Goal: Check status

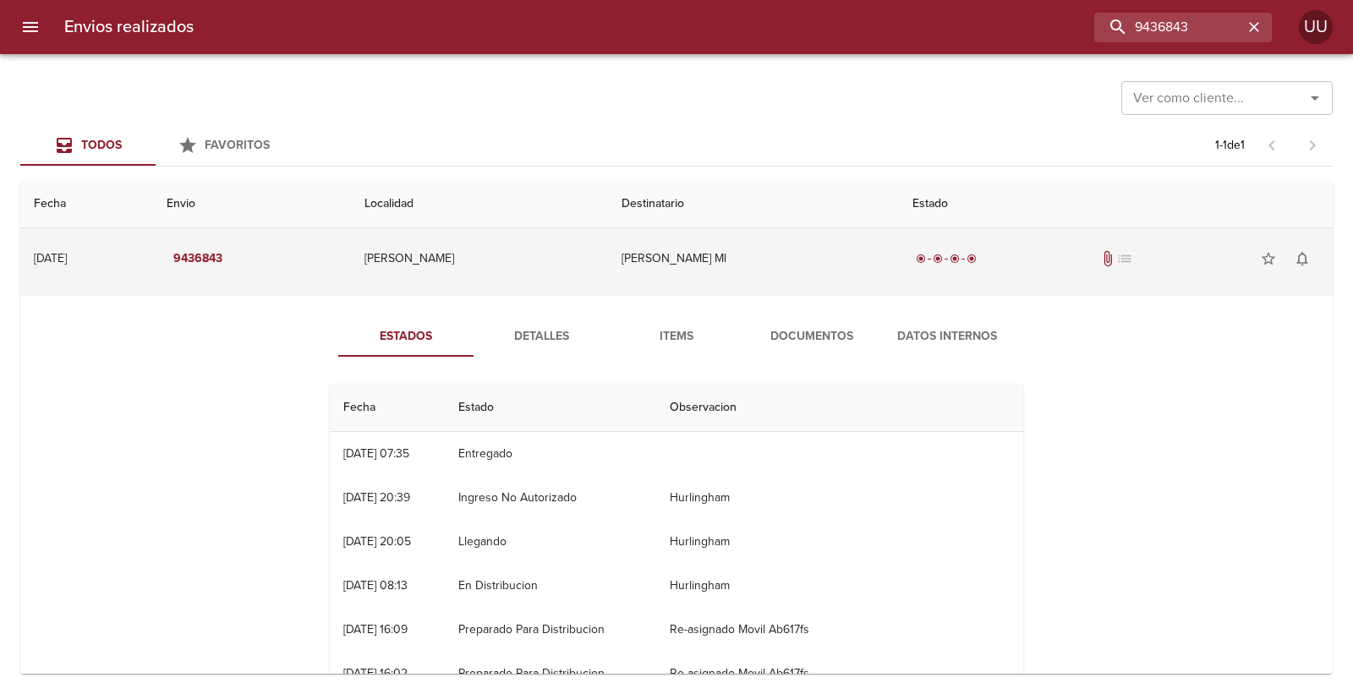
click at [822, 271] on td "[PERSON_NAME] Ml" at bounding box center [753, 258] width 291 height 61
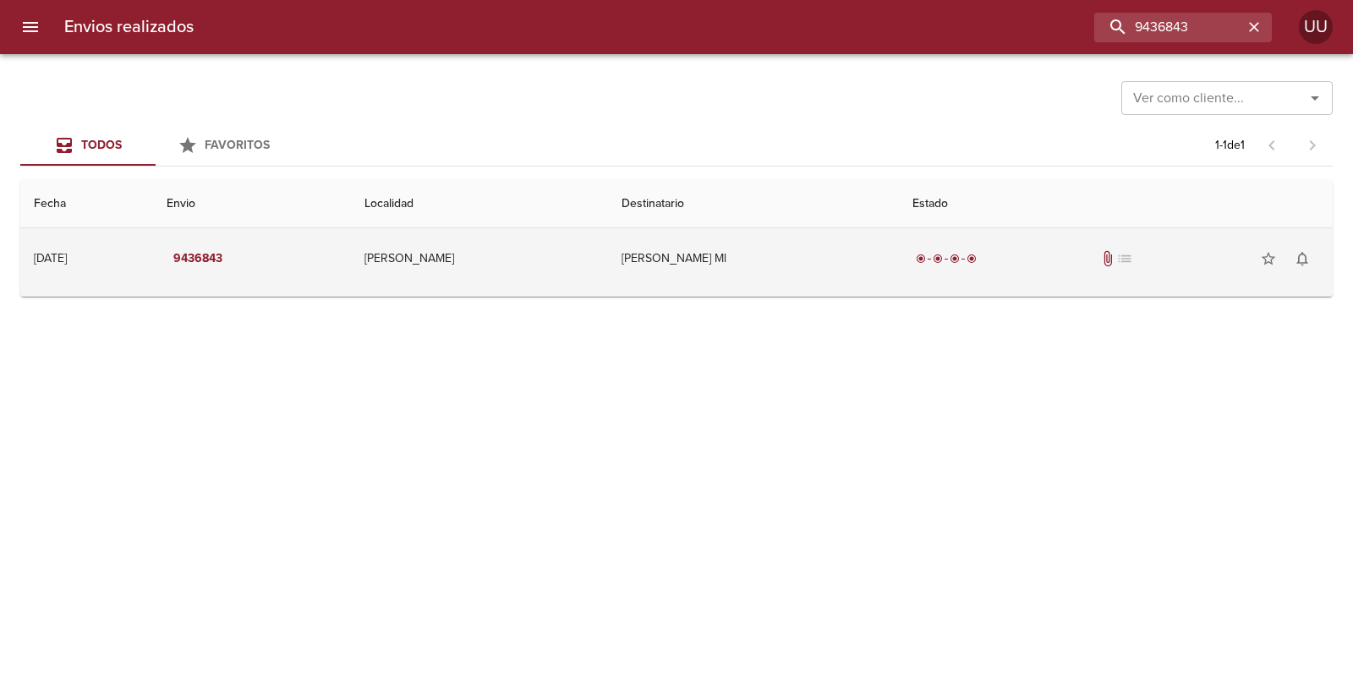
click at [831, 254] on td "[PERSON_NAME] Ml" at bounding box center [753, 258] width 291 height 61
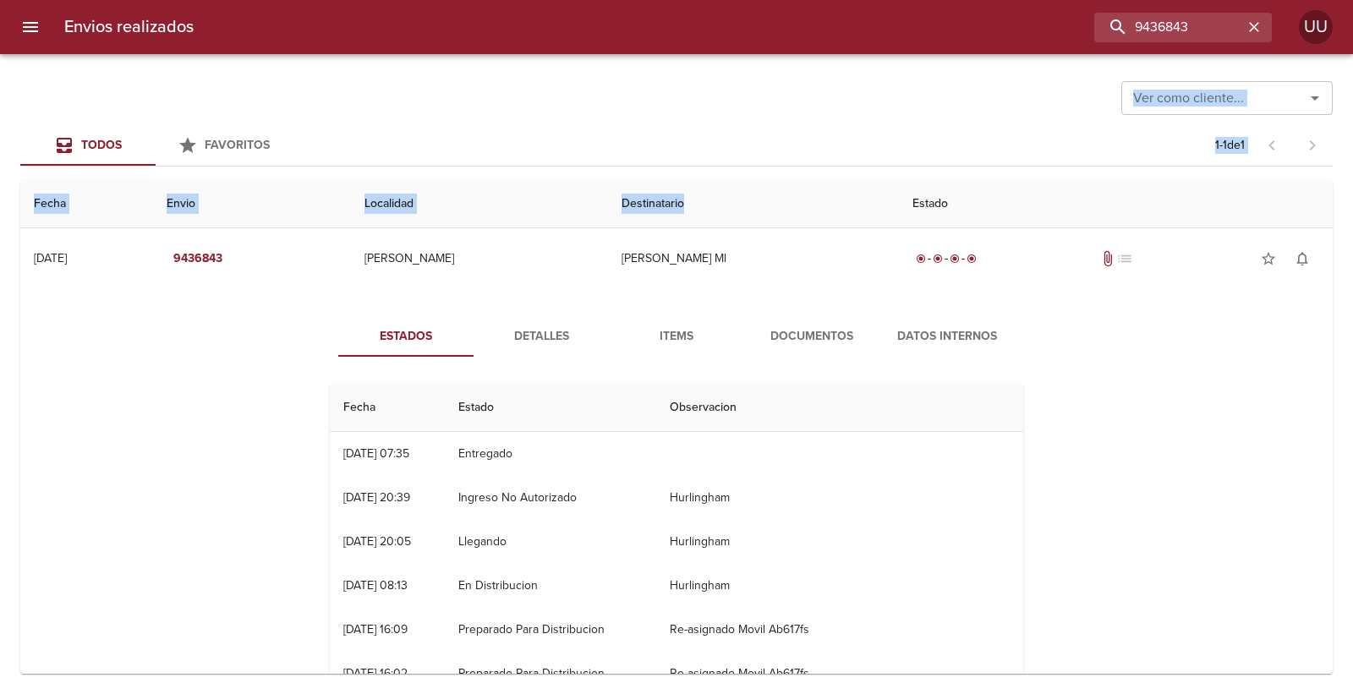
drag, startPoint x: 781, startPoint y: 203, endPoint x: 76, endPoint y: 79, distance: 716.0
click at [76, 79] on div "Ver como cliente... Ver como cliente... Todos Favoritos 1 - 1 de 1 Fecha Envio …" at bounding box center [676, 374] width 1353 height 640
click at [76, 79] on div "Ver como cliente... Ver como cliente..." at bounding box center [676, 96] width 1312 height 44
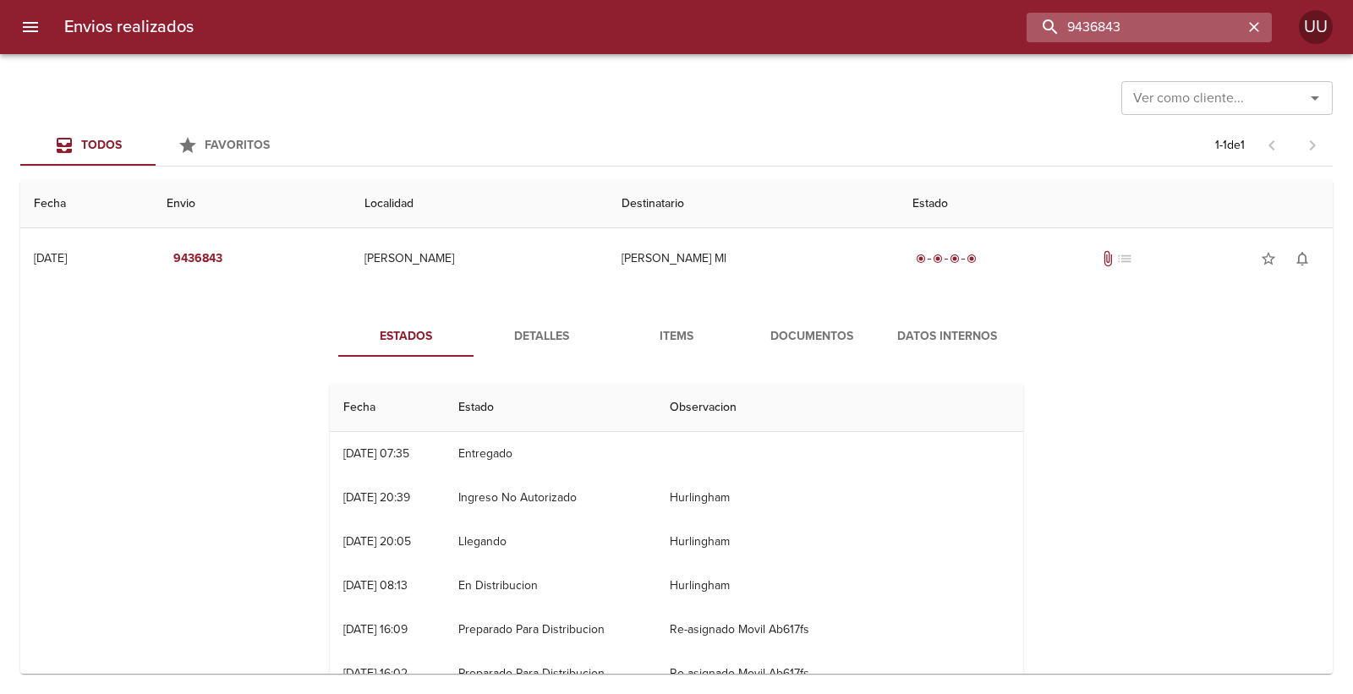
drag, startPoint x: 1201, startPoint y: 30, endPoint x: 1088, endPoint y: 19, distance: 112.9
click at [1088, 19] on input "9436843" at bounding box center [1134, 28] width 216 height 30
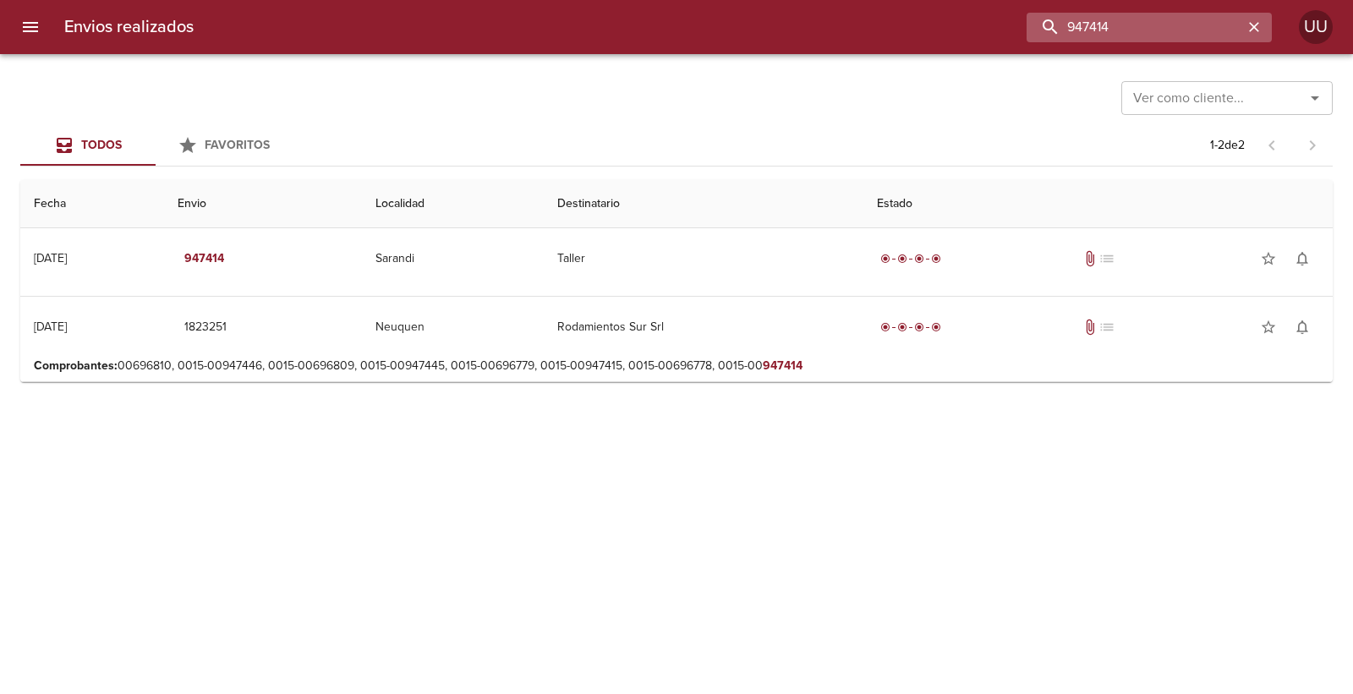
click at [1095, 17] on input "947414" at bounding box center [1134, 28] width 216 height 30
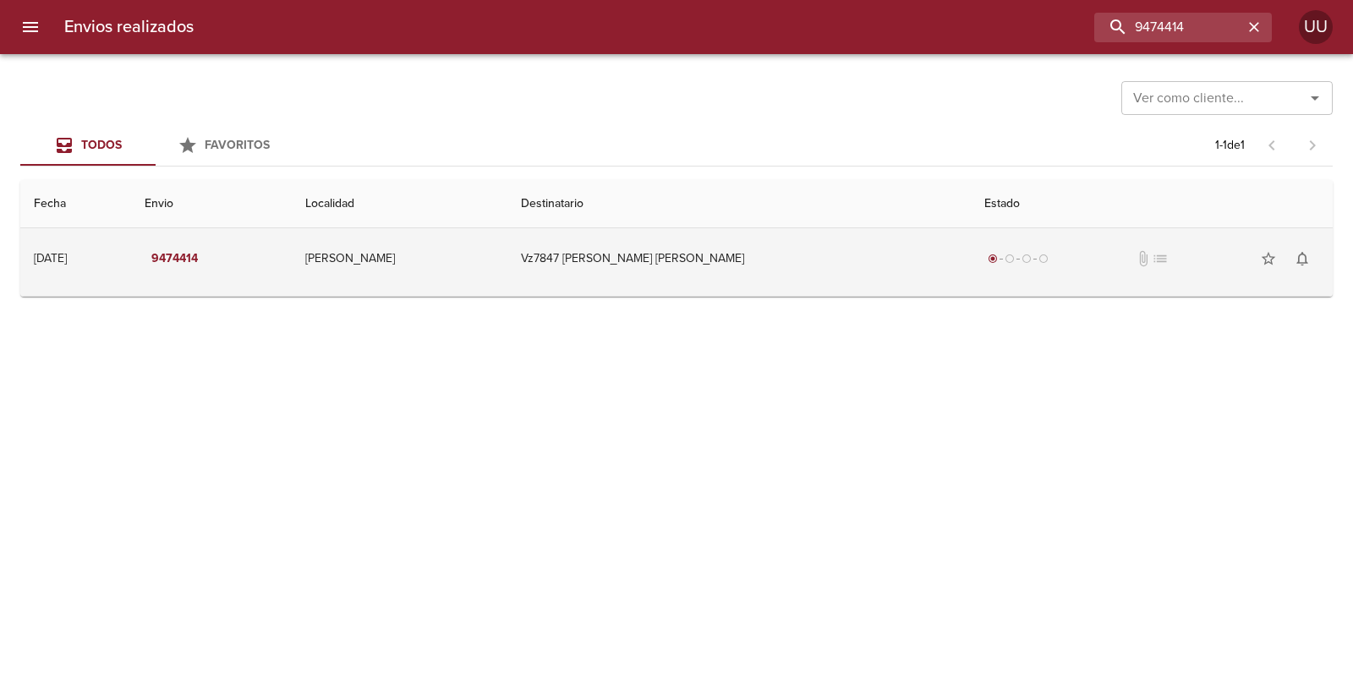
click at [637, 280] on td "Vz7847 [PERSON_NAME] [PERSON_NAME]" at bounding box center [738, 258] width 463 height 61
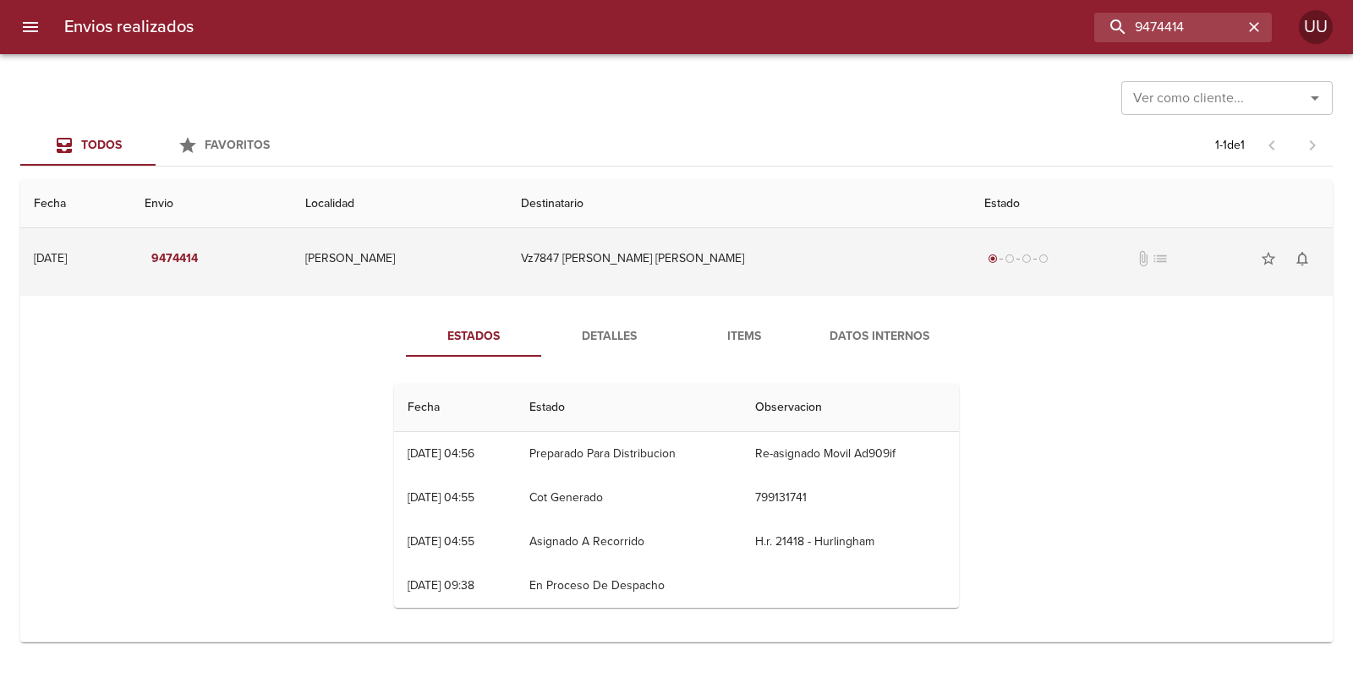
click at [198, 257] on em "9474414" at bounding box center [174, 259] width 46 height 21
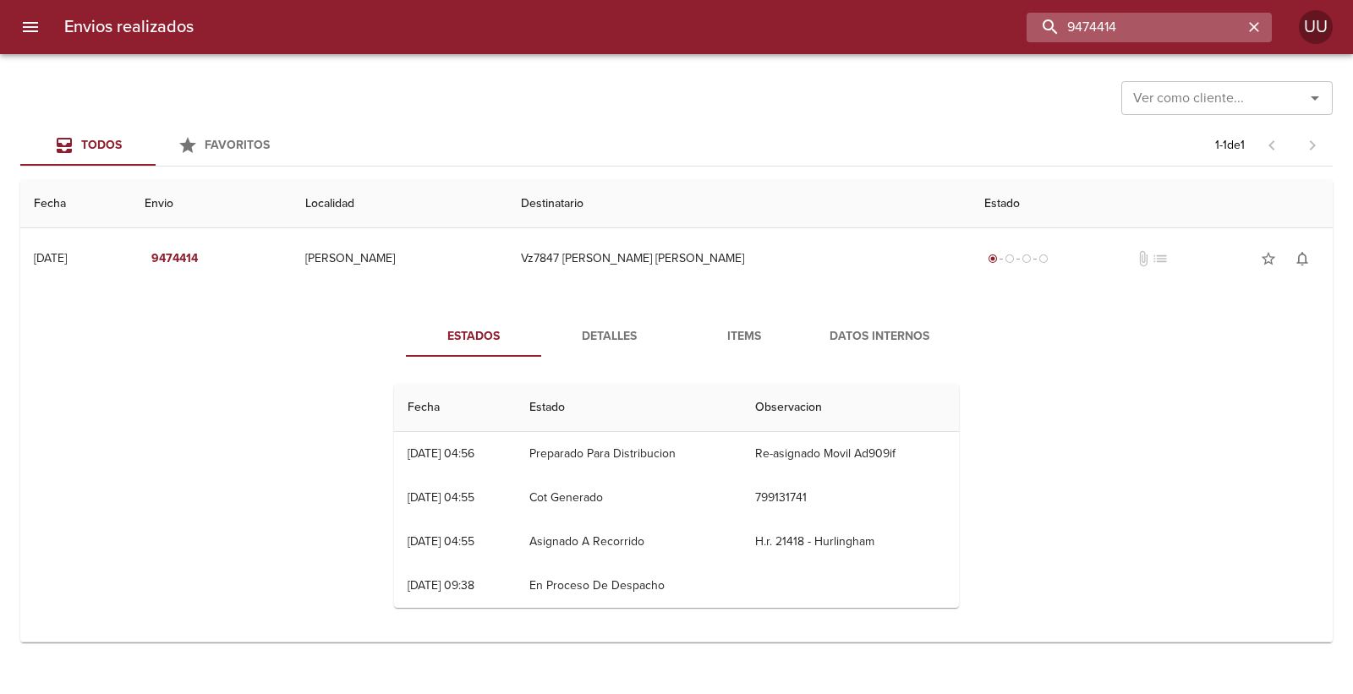
drag, startPoint x: 1173, startPoint y: 30, endPoint x: 1190, endPoint y: 29, distance: 17.0
click at [1181, 30] on input "9474414" at bounding box center [1134, 28] width 216 height 30
drag, startPoint x: 1195, startPoint y: 28, endPoint x: 740, endPoint y: -52, distance: 462.6
click at [740, 0] on html "Envios realizados 9474414 UU Ver como cliente... Ver como cliente... Todos Favo…" at bounding box center [676, 0] width 1353 height 0
type input "[PERSON_NAME]"
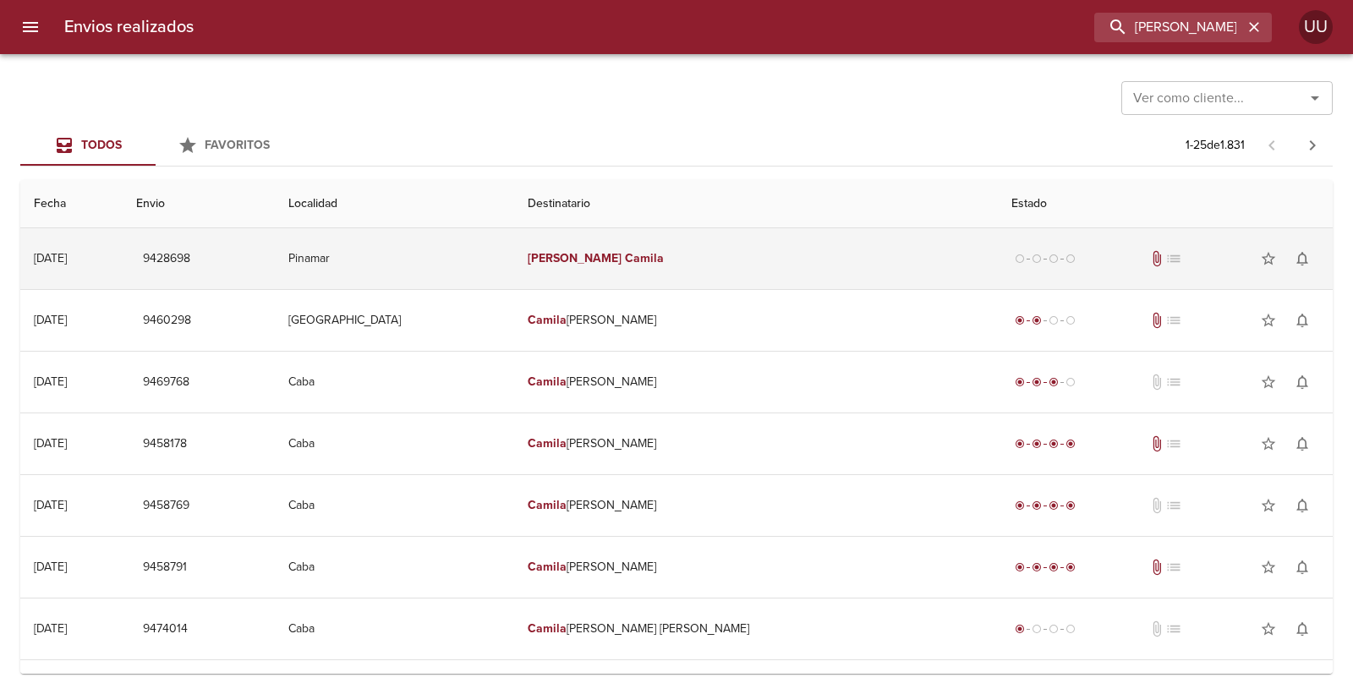
click at [664, 252] on em "Camila" at bounding box center [644, 258] width 39 height 14
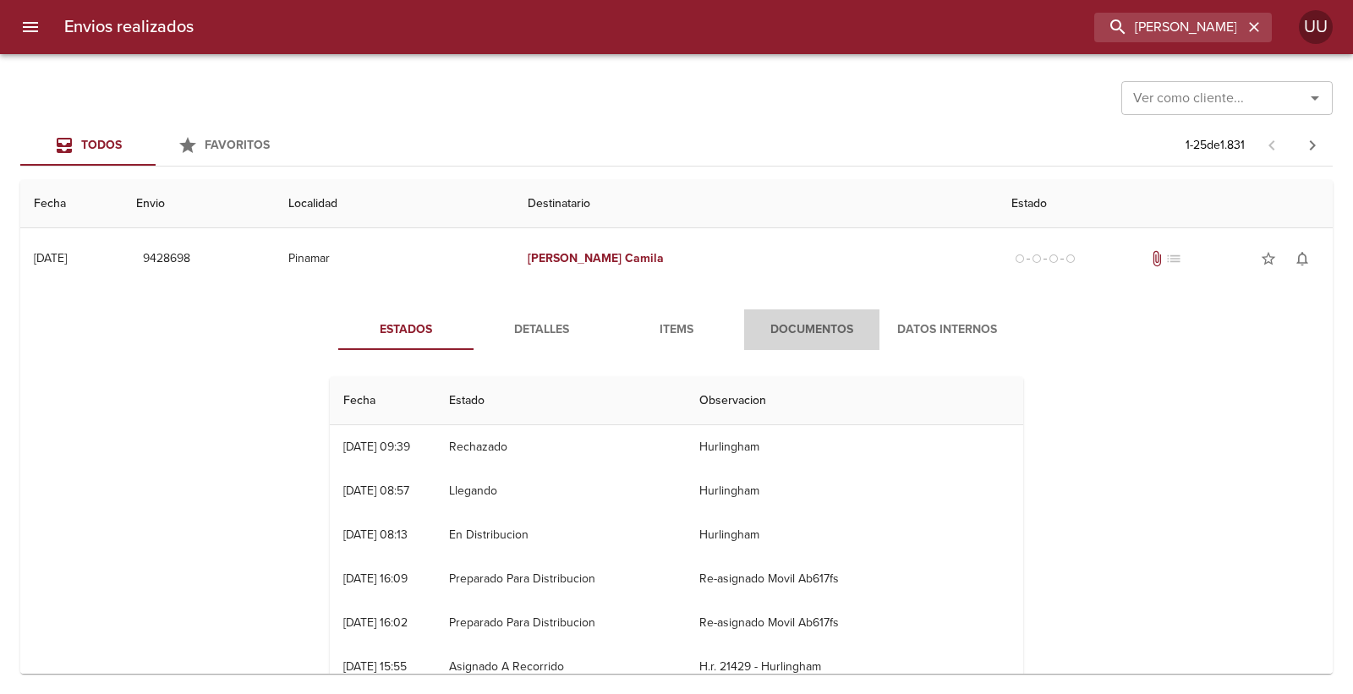
click at [775, 325] on span "Documentos" at bounding box center [811, 330] width 115 height 21
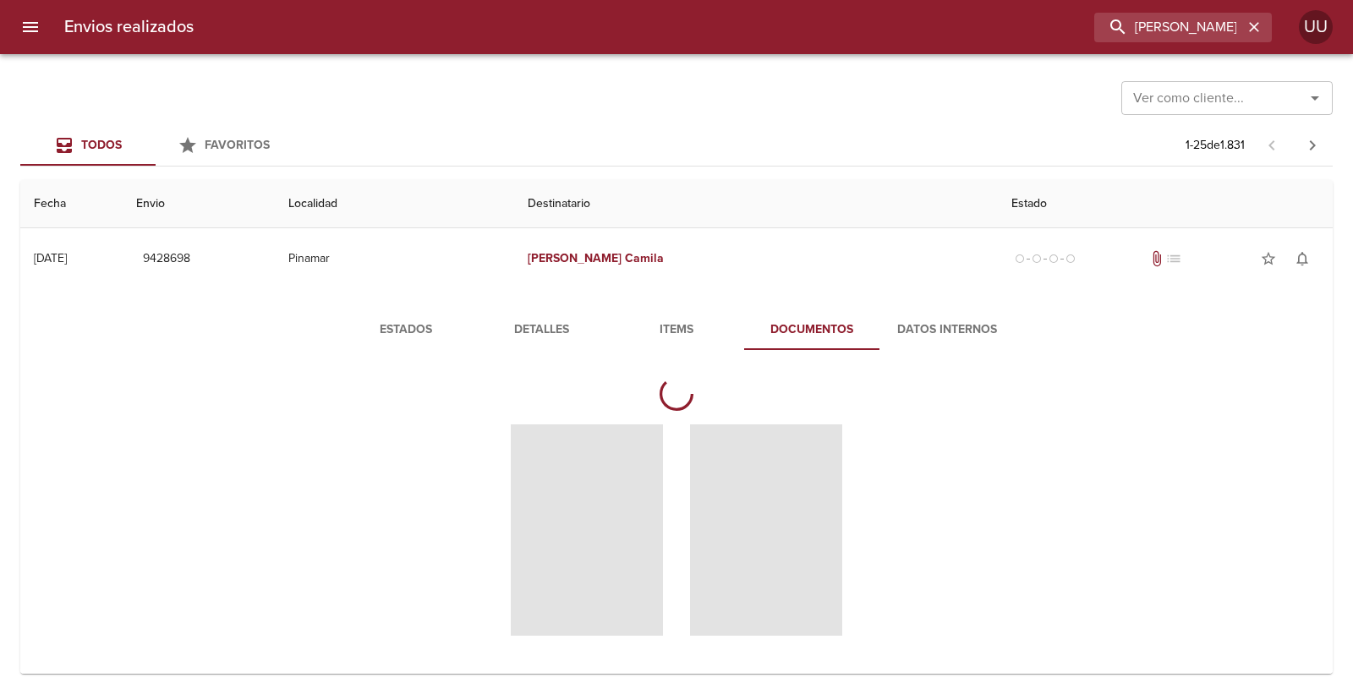
scroll to position [94, 0]
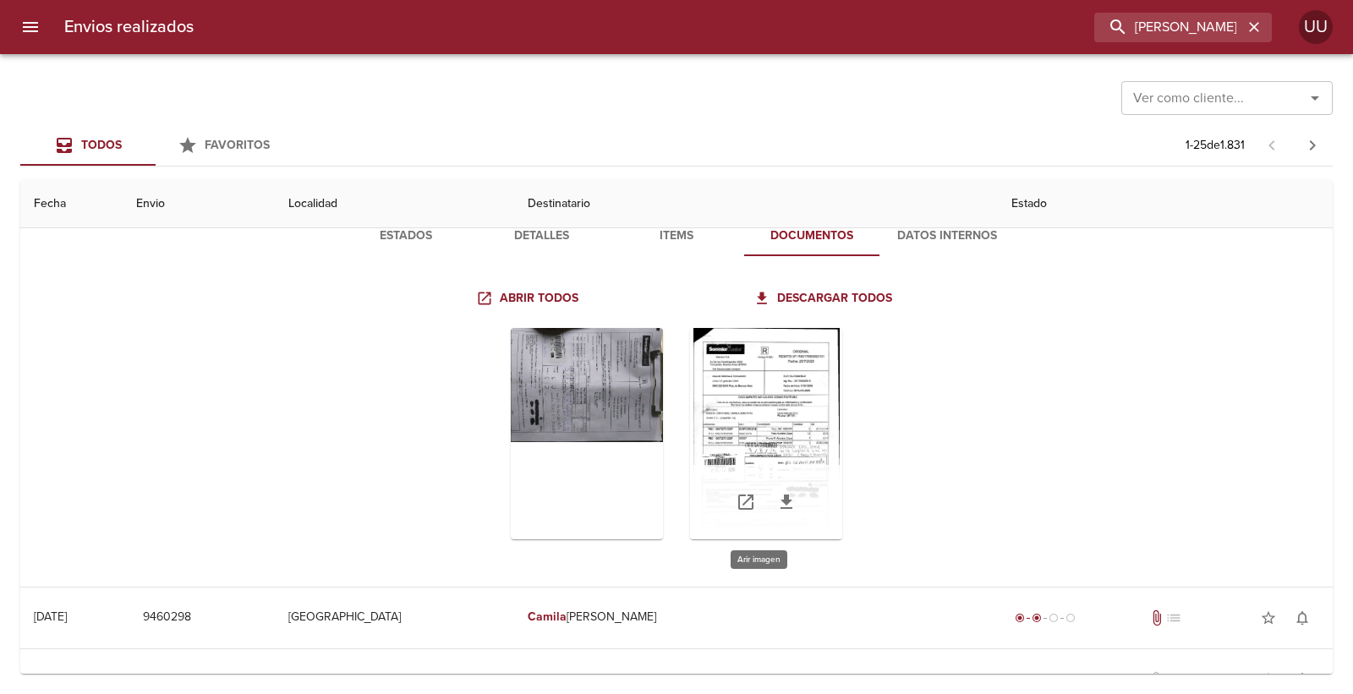
click at [731, 383] on div "Tabla de envíos del cliente" at bounding box center [766, 433] width 152 height 211
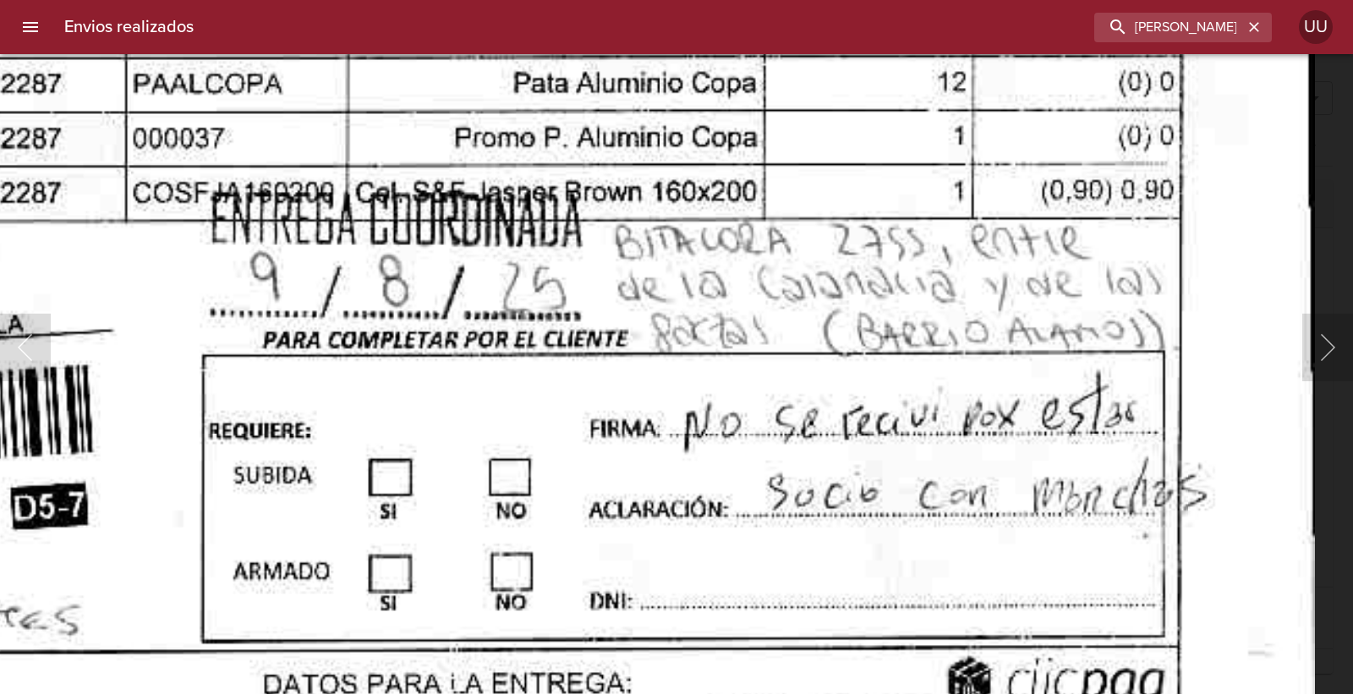
click at [766, 336] on img "Lightbox" at bounding box center [458, 84] width 1714 height 2475
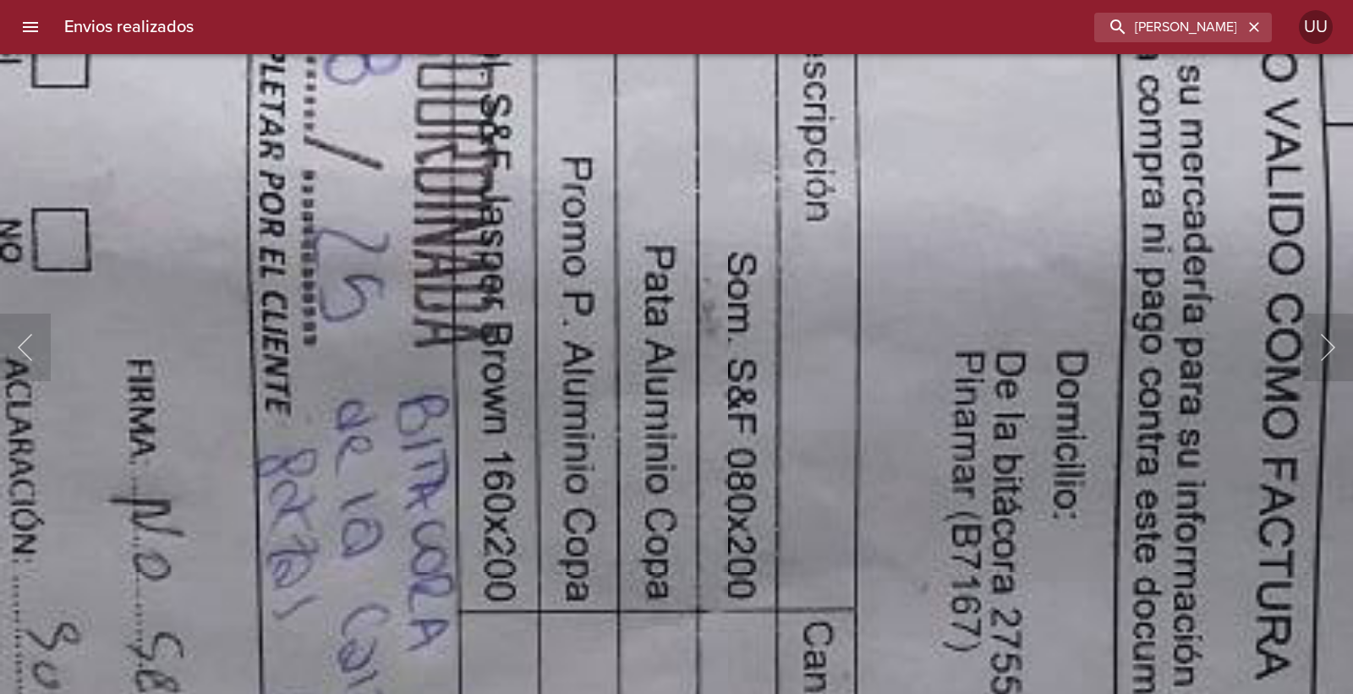
click at [994, 216] on img "Lightbox" at bounding box center [784, 198] width 3335 height 2475
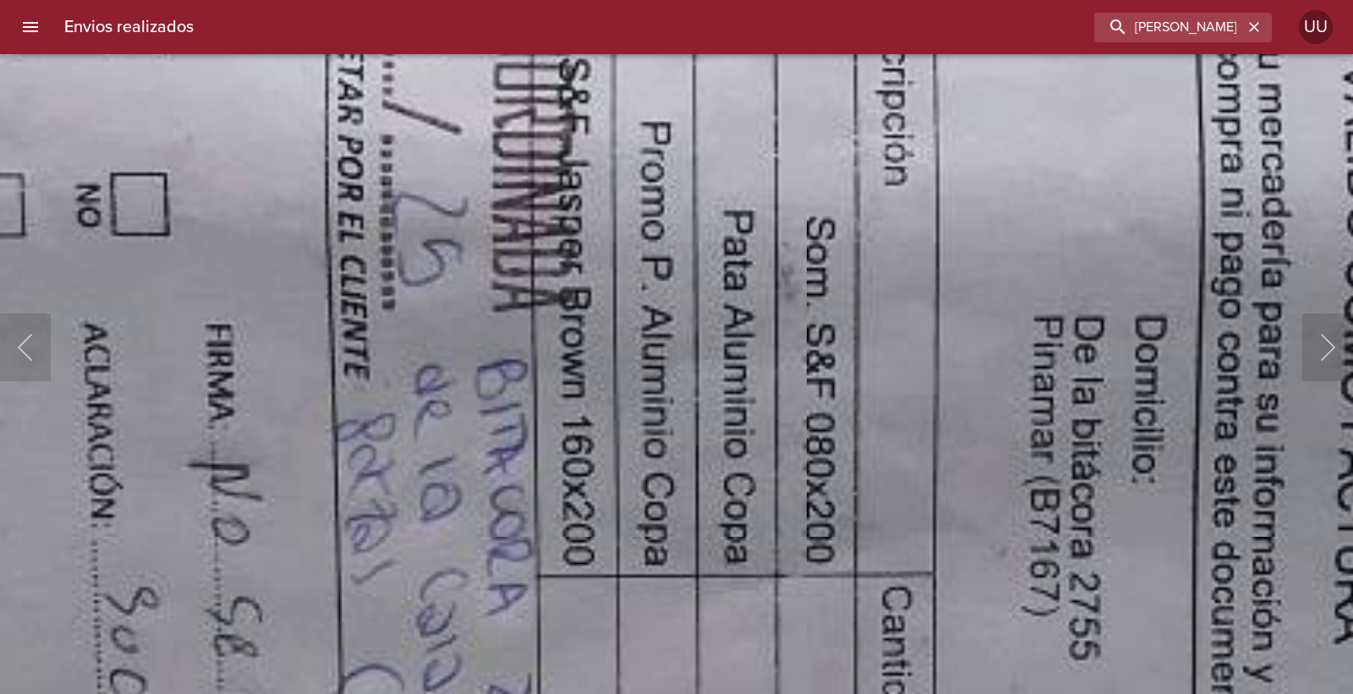
click at [927, 223] on img "Lightbox" at bounding box center [863, 162] width 3335 height 2475
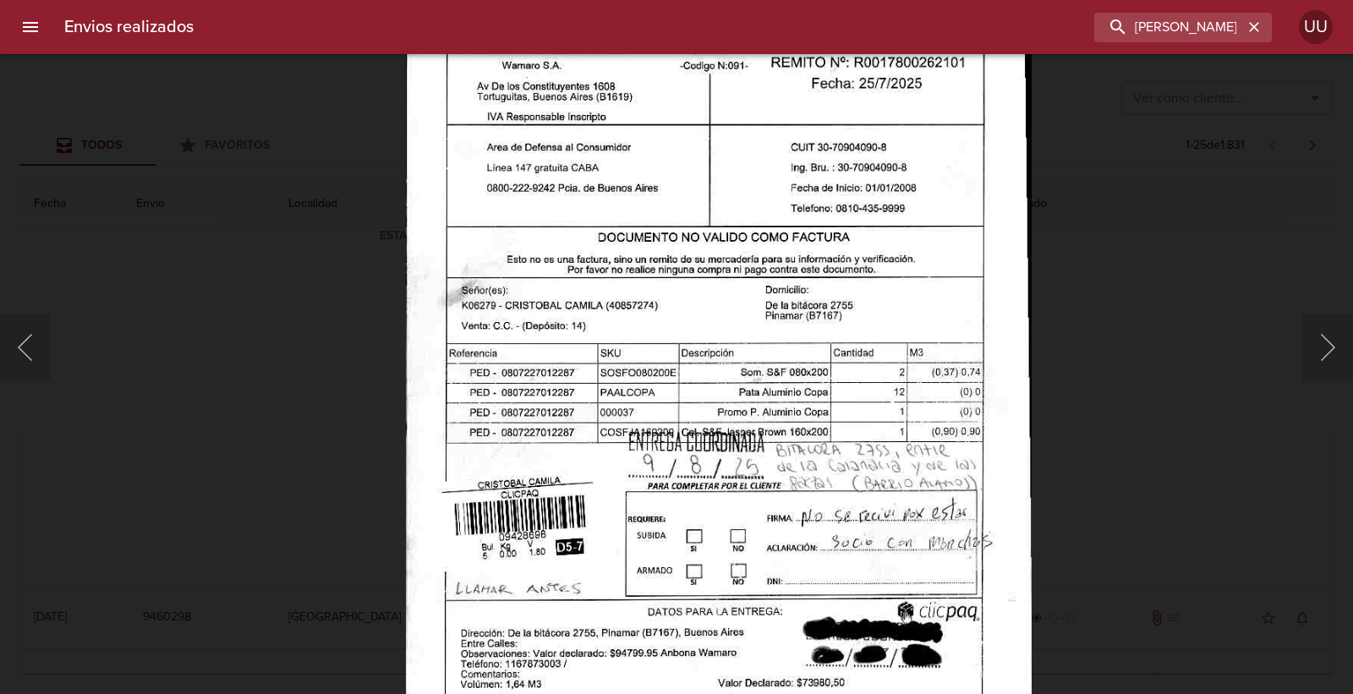
click at [837, 279] on img "Lightbox" at bounding box center [719, 393] width 626 height 904
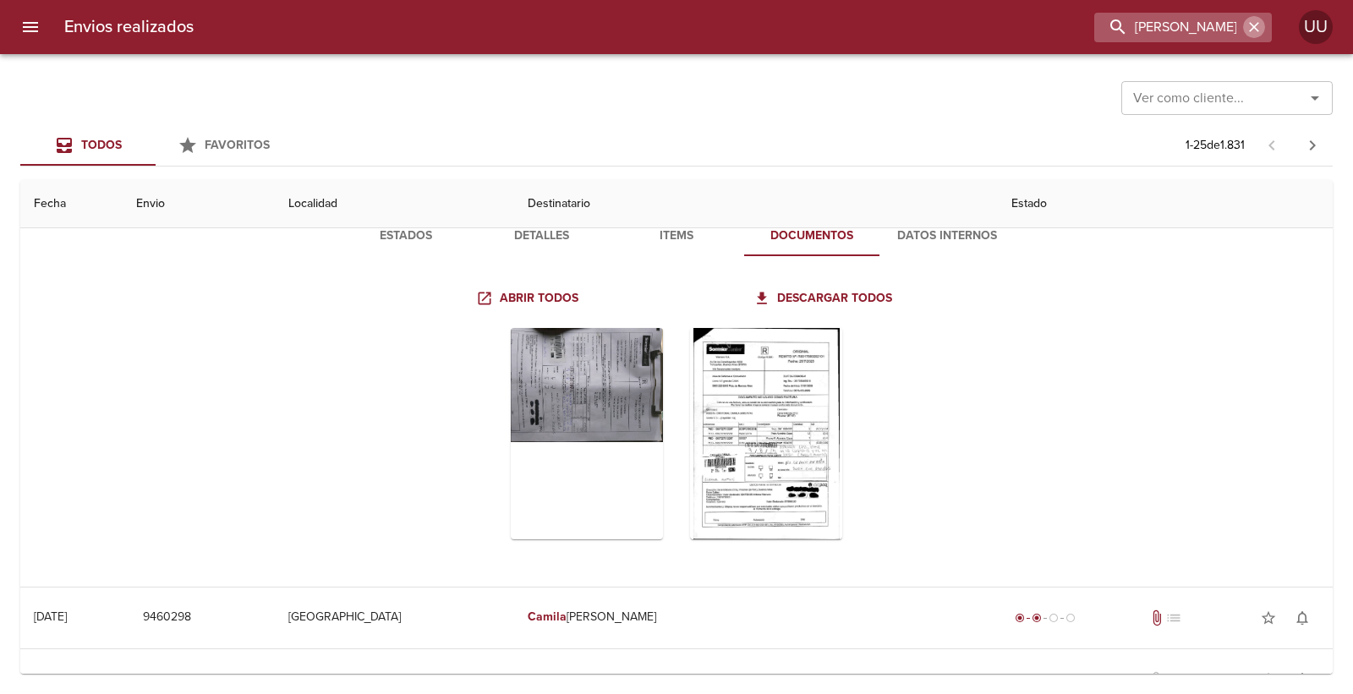
click at [1253, 26] on icon "button" at bounding box center [1254, 27] width 10 height 10
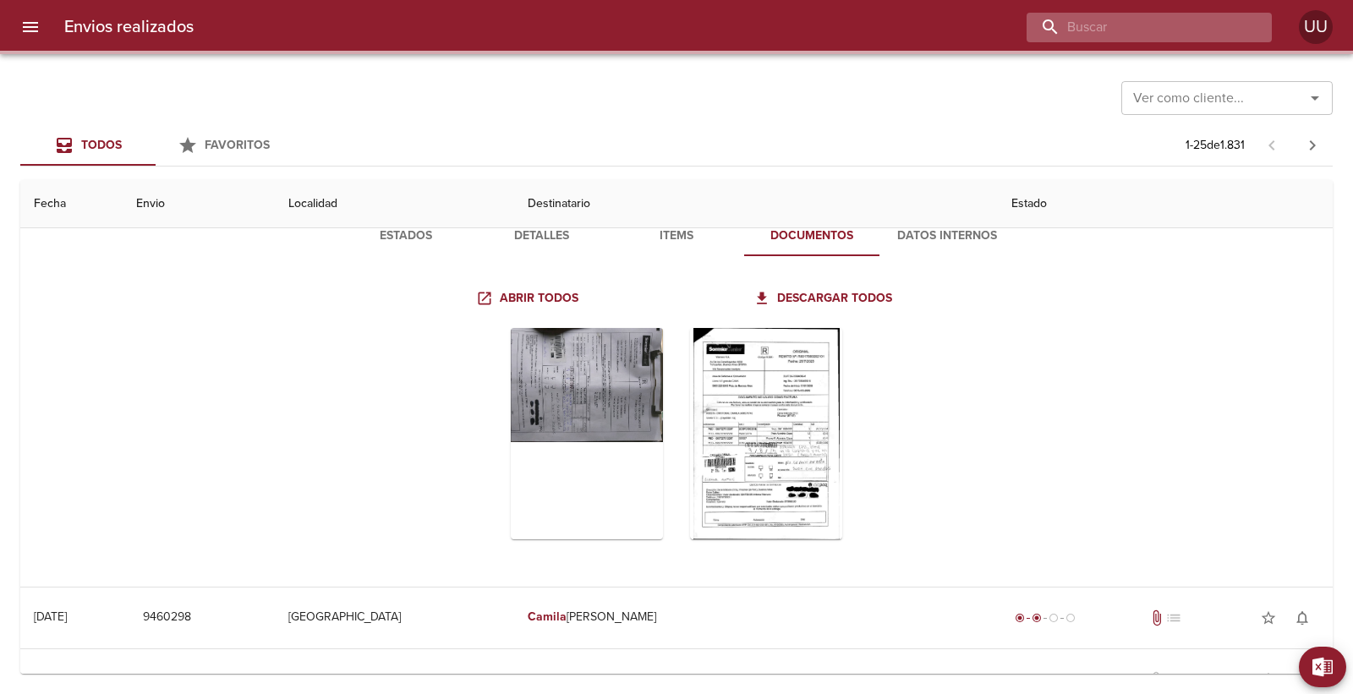
click at [1201, 30] on input "buscar" at bounding box center [1134, 28] width 216 height 30
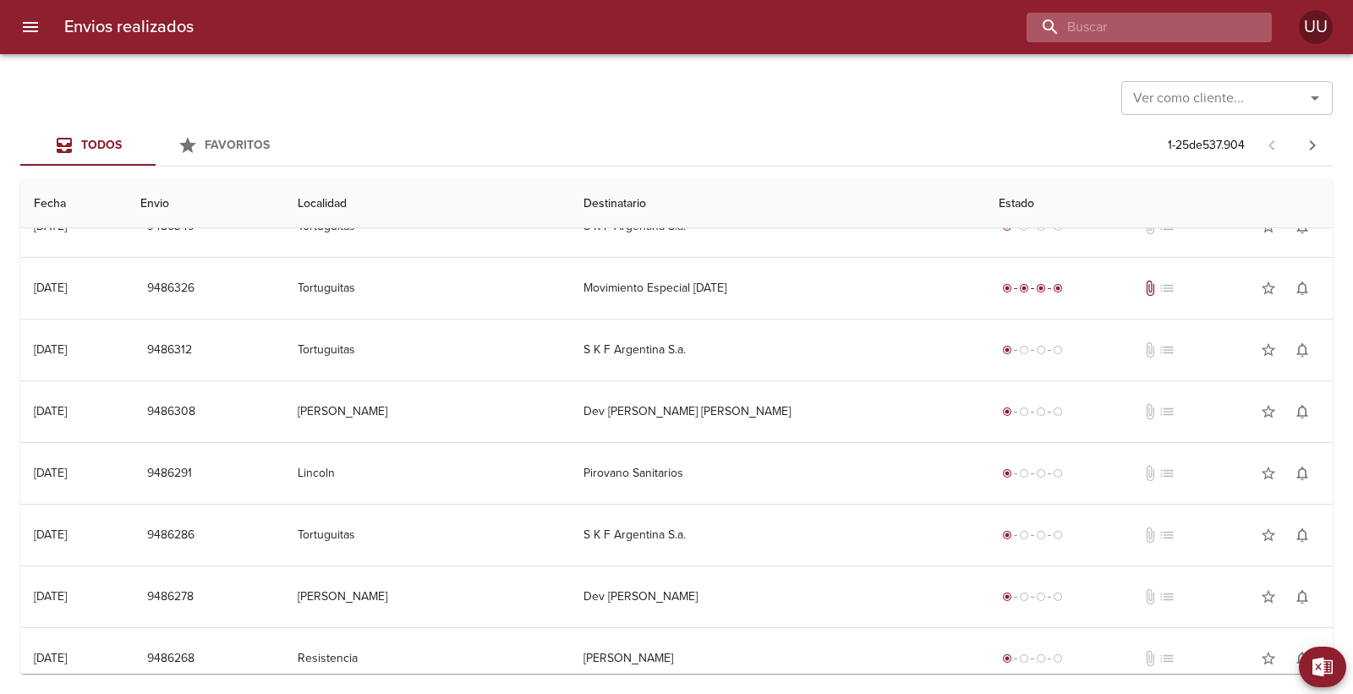
type input "P"
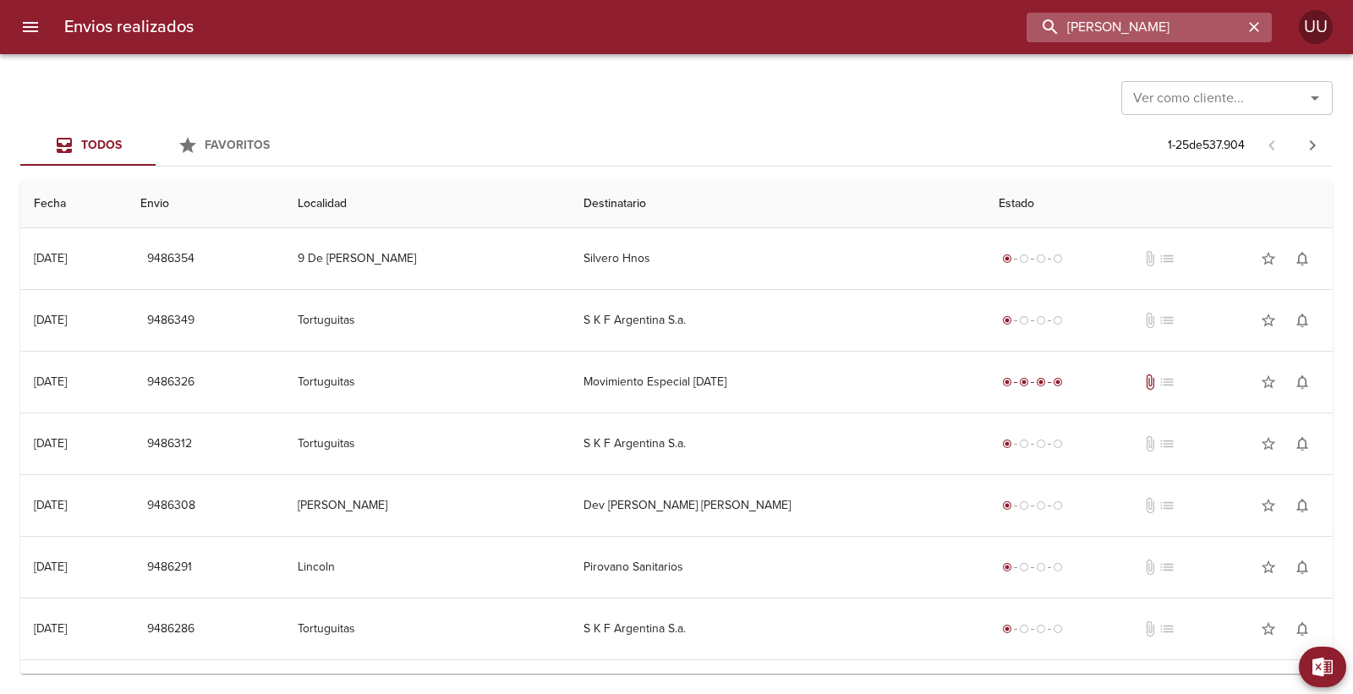
type input "[PERSON_NAME]"
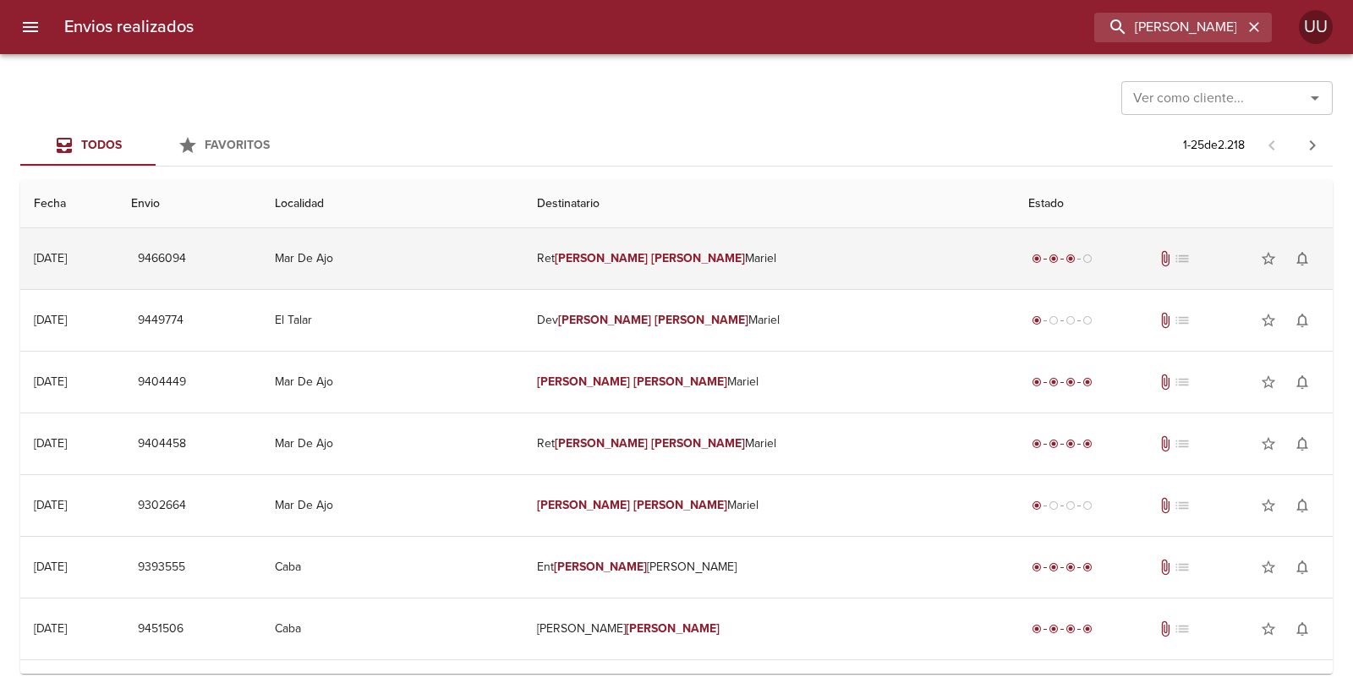
click at [769, 254] on td "Ret [PERSON_NAME] [PERSON_NAME]" at bounding box center [768, 258] width 491 height 61
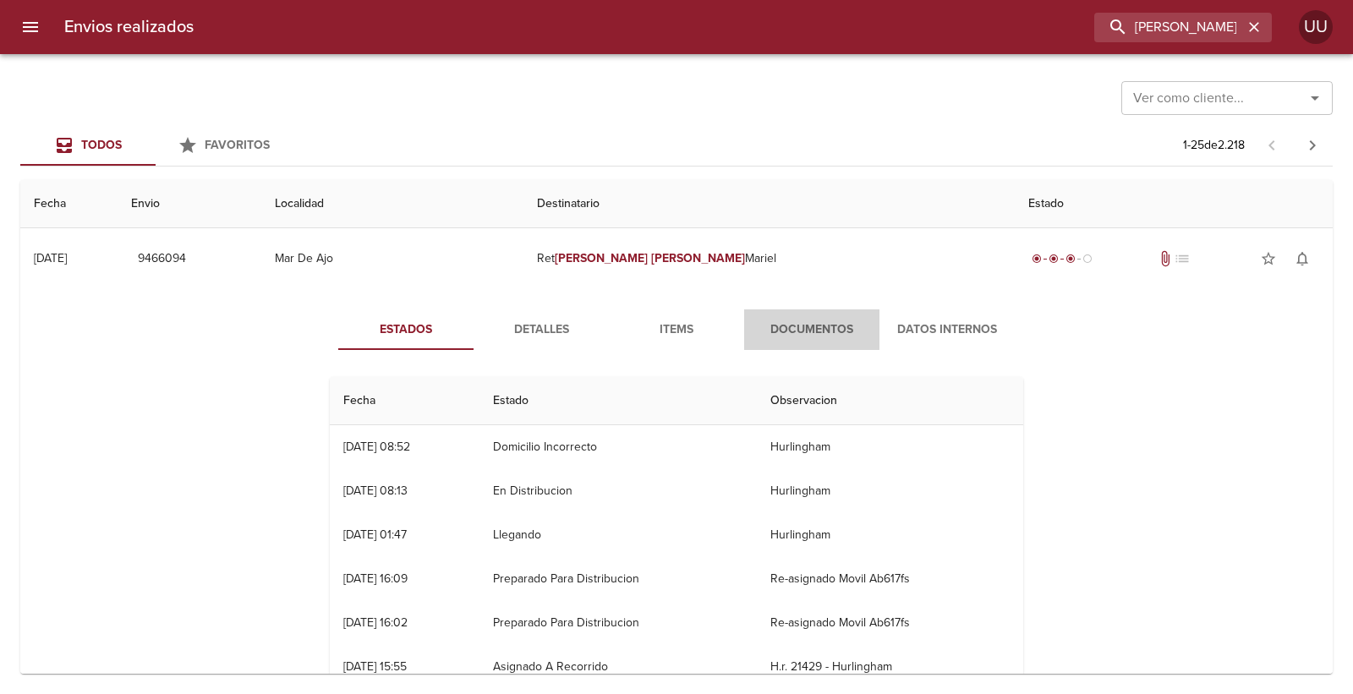
click at [796, 325] on span "Documentos" at bounding box center [811, 330] width 115 height 21
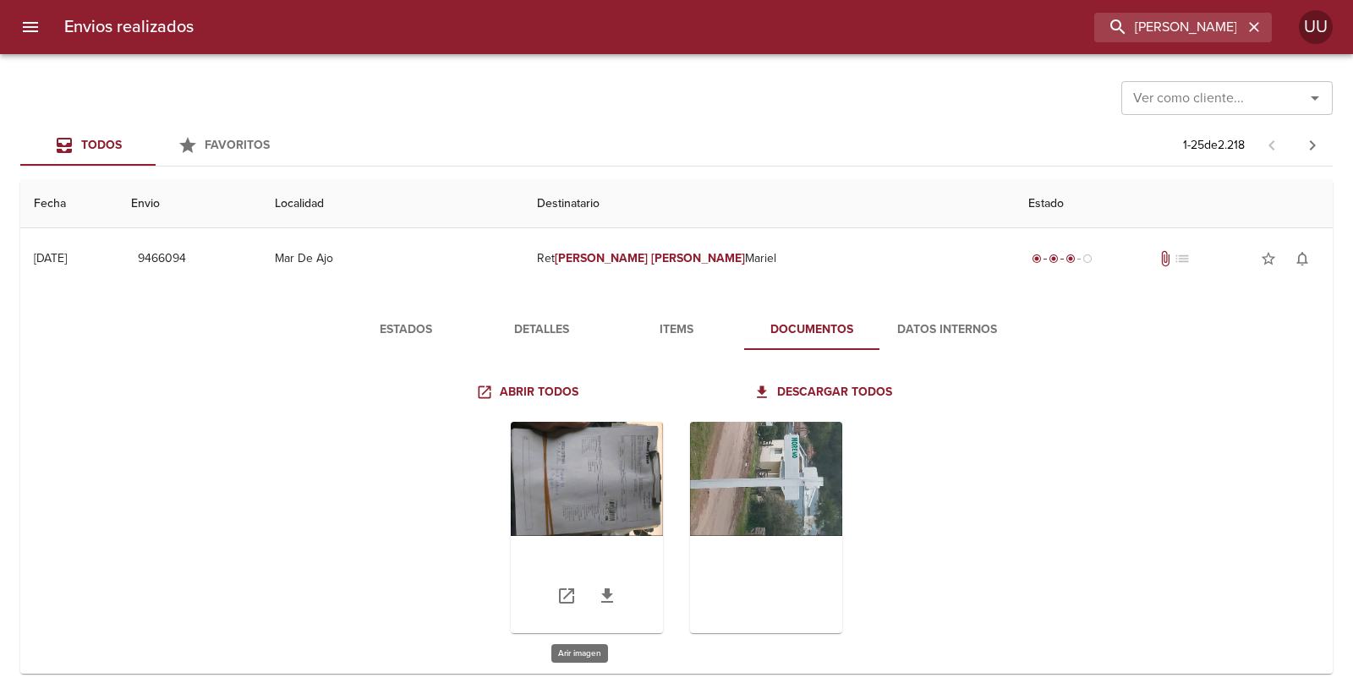
click at [629, 474] on div "Tabla de envíos del cliente" at bounding box center [587, 527] width 152 height 211
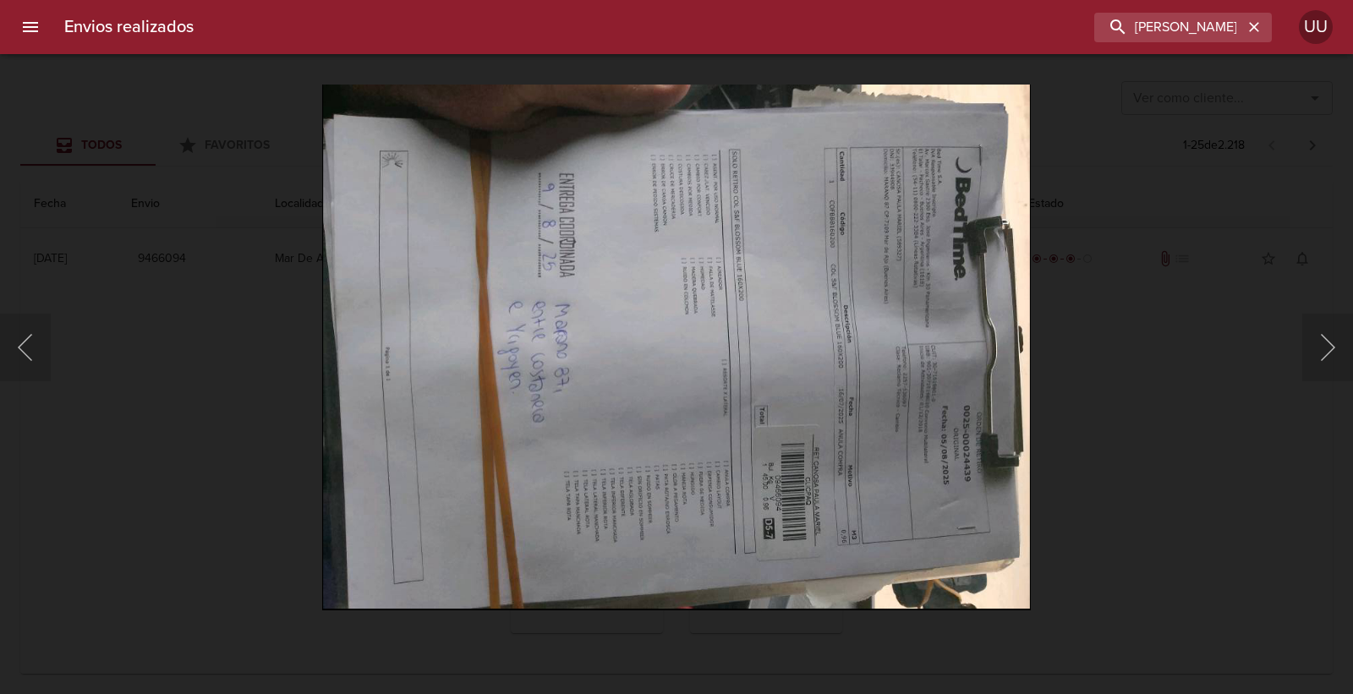
click at [152, 231] on div "Lightbox" at bounding box center [676, 347] width 1353 height 694
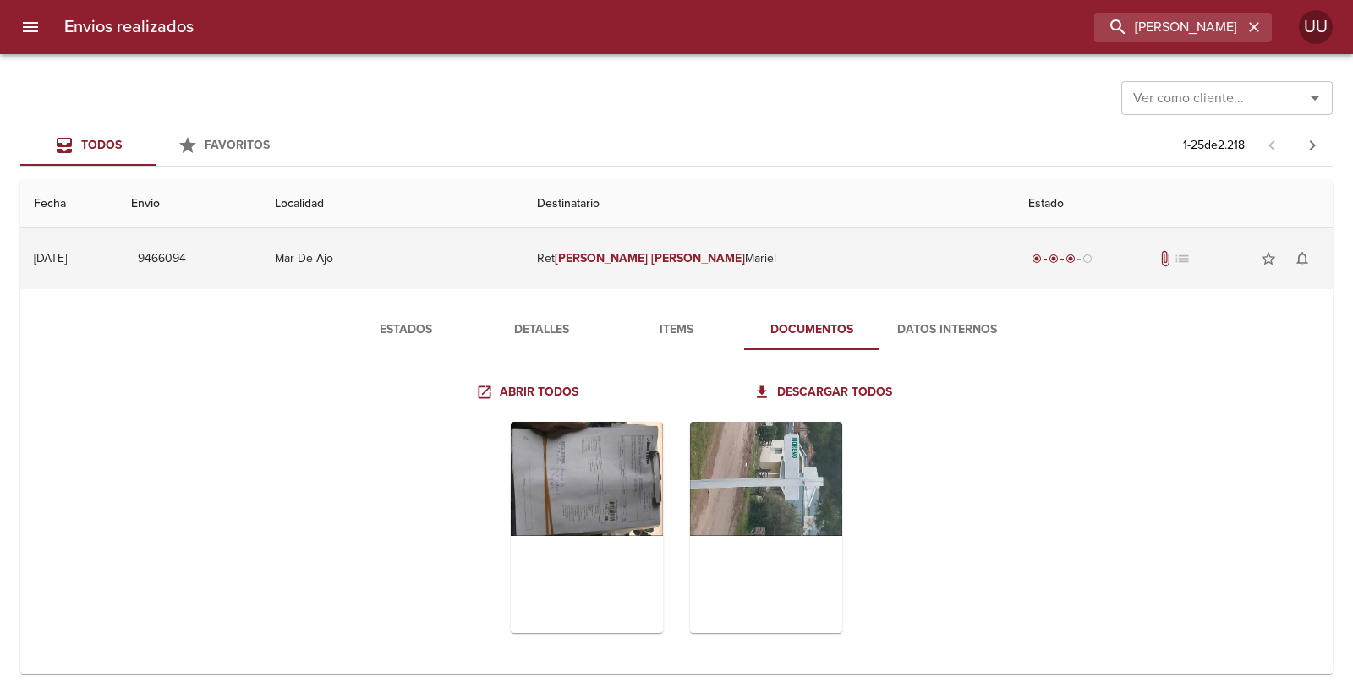
click at [782, 263] on td "Ret [PERSON_NAME] [PERSON_NAME]" at bounding box center [768, 258] width 491 height 61
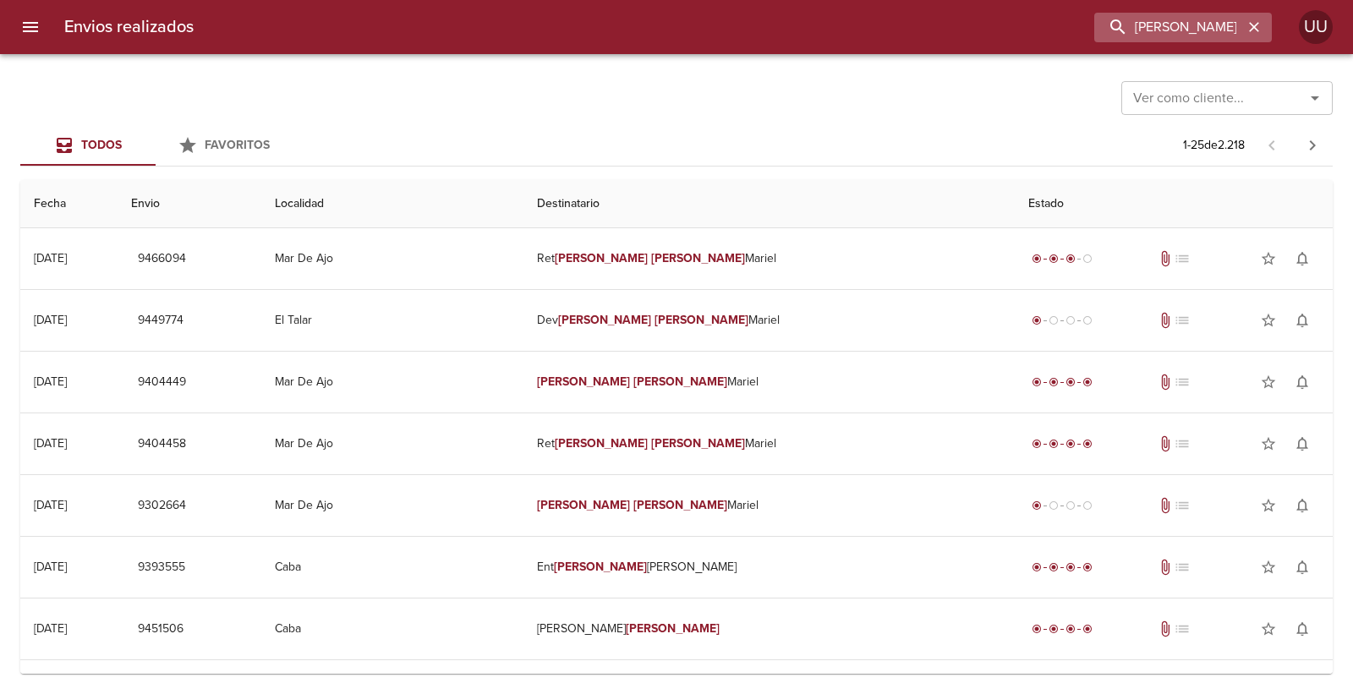
drag, startPoint x: 1265, startPoint y: 24, endPoint x: 1255, endPoint y: 27, distance: 9.9
click at [1260, 25] on div "[PERSON_NAME]" at bounding box center [1183, 28] width 178 height 30
click at [1255, 27] on icon "button" at bounding box center [1253, 27] width 17 height 17
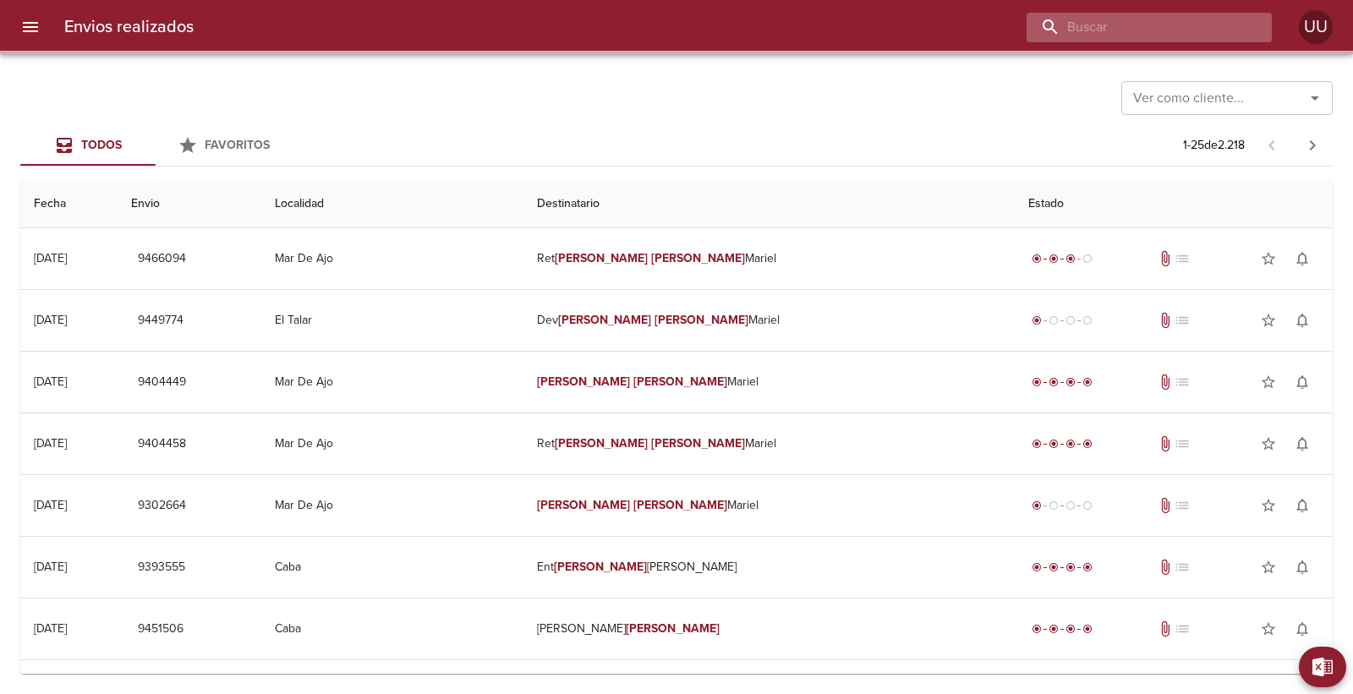
click at [1194, 32] on input "buscar" at bounding box center [1134, 28] width 216 height 30
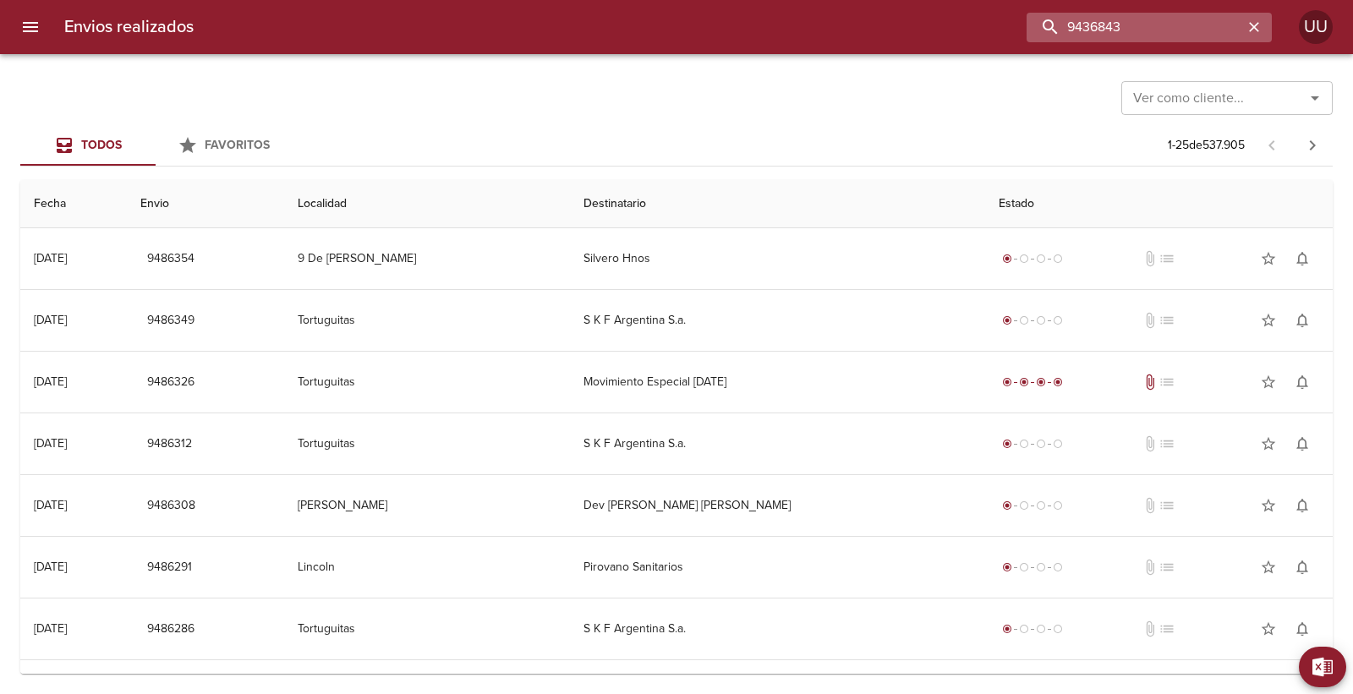
type input "9436843"
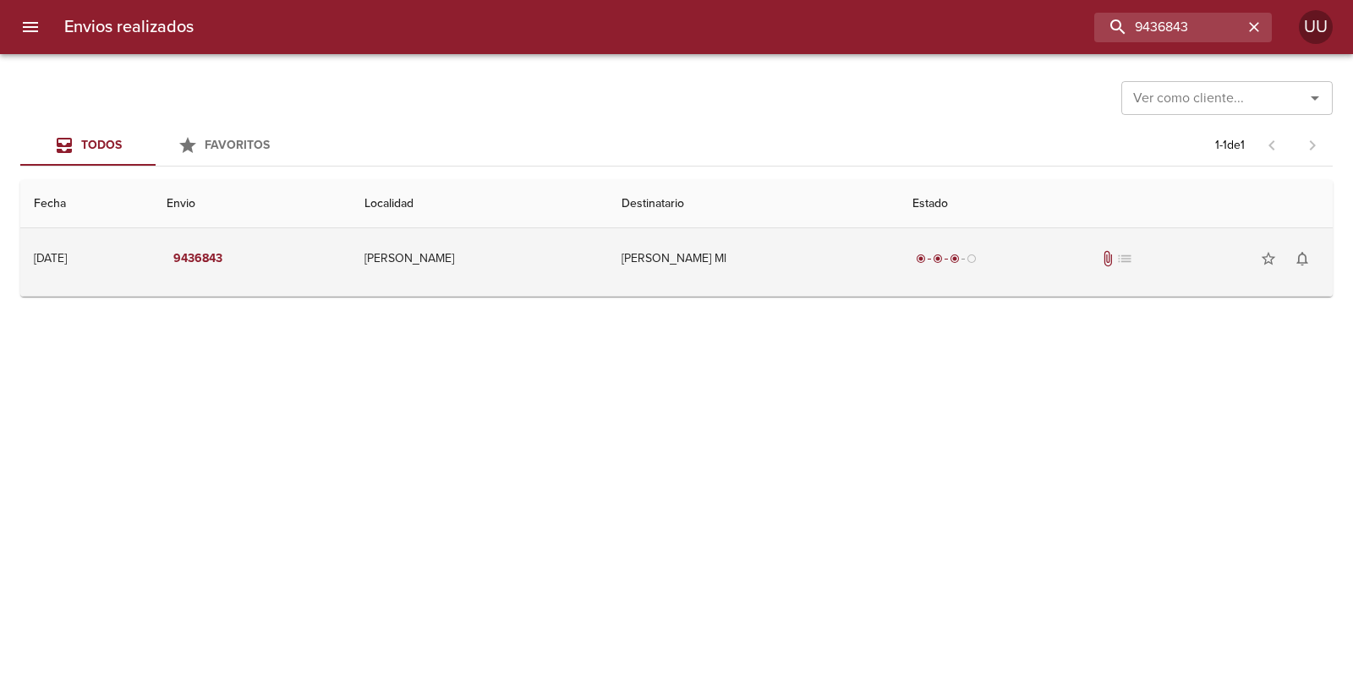
click at [750, 248] on td "[PERSON_NAME] Ml" at bounding box center [753, 258] width 291 height 61
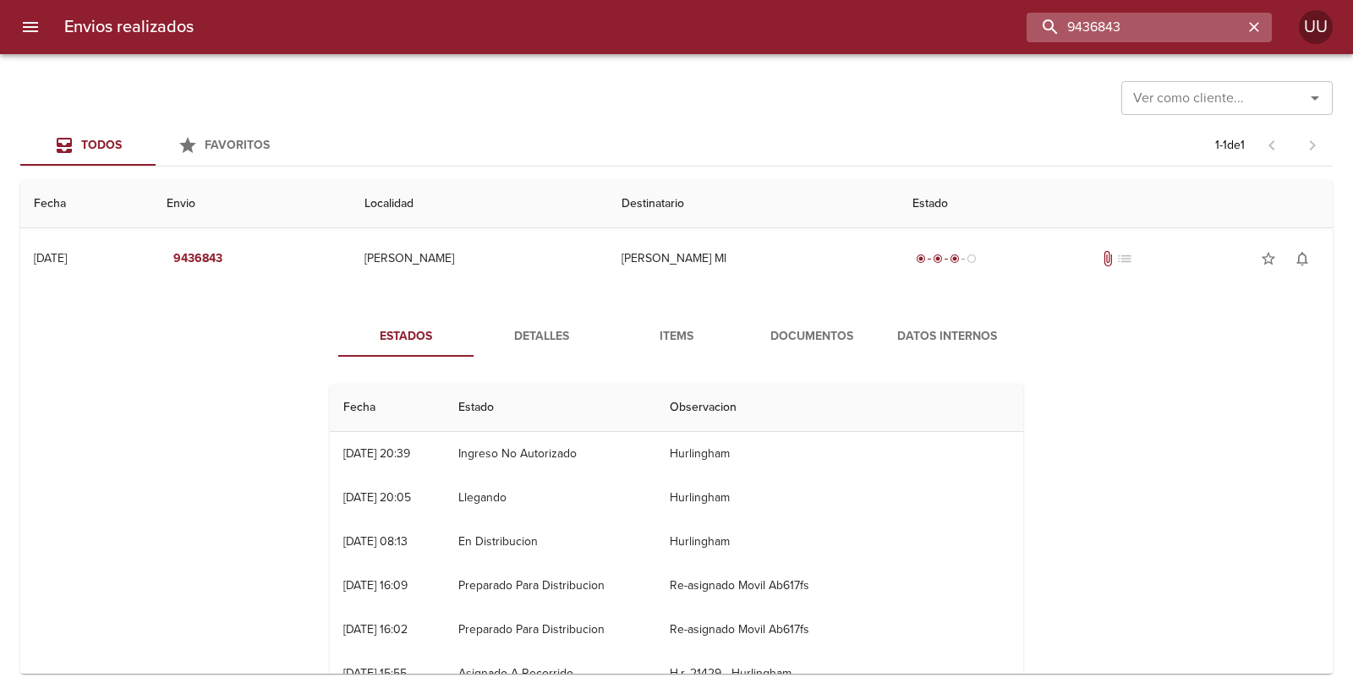
drag, startPoint x: 1210, startPoint y: 14, endPoint x: 1043, endPoint y: 28, distance: 167.2
click at [1043, 28] on input "9436843" at bounding box center [1134, 28] width 216 height 30
click at [807, 322] on button "Documentos" at bounding box center [811, 336] width 135 height 41
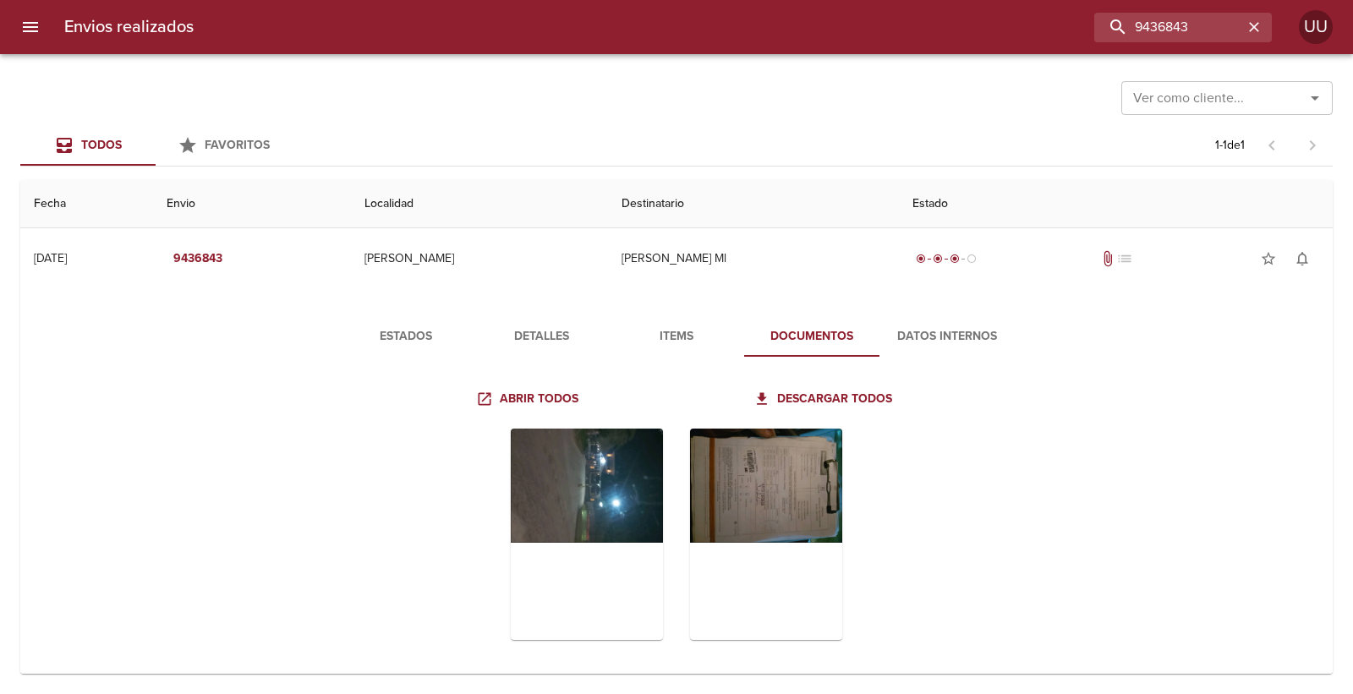
scroll to position [13, 0]
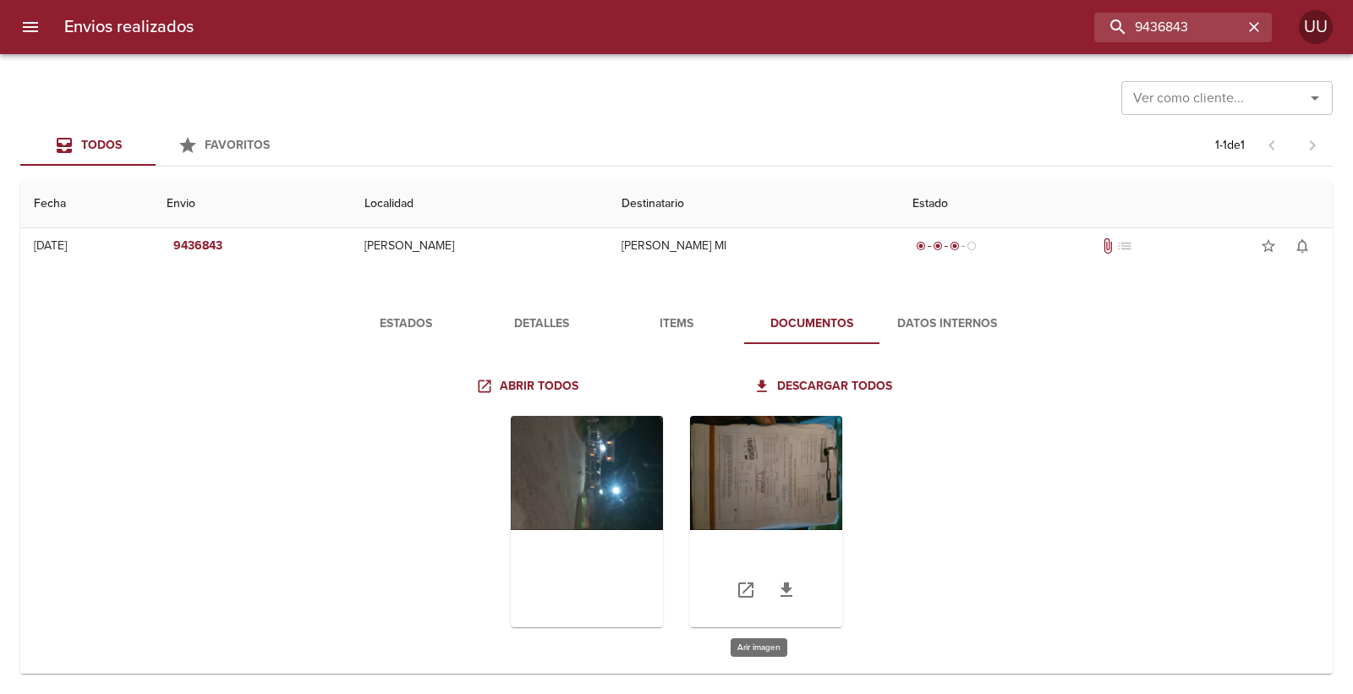
click at [758, 477] on div "Tabla de envíos del cliente" at bounding box center [766, 521] width 152 height 211
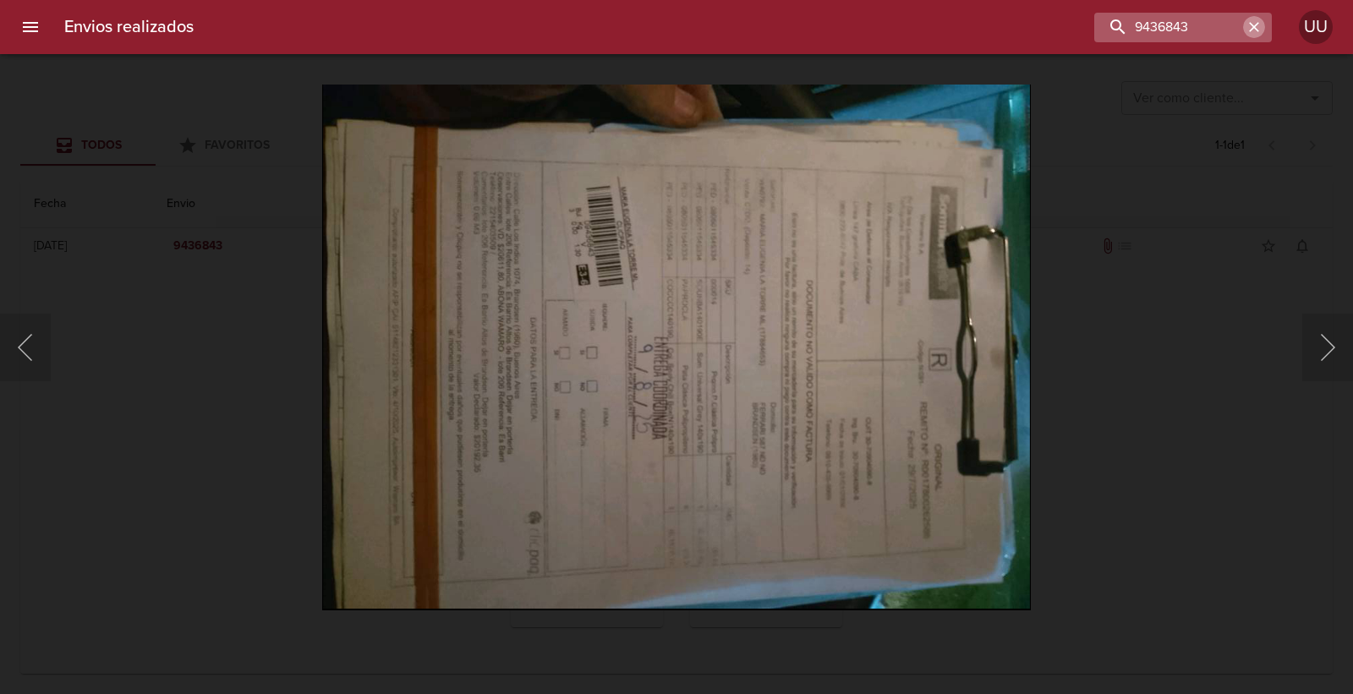
click at [1244, 25] on button "button" at bounding box center [1254, 27] width 22 height 22
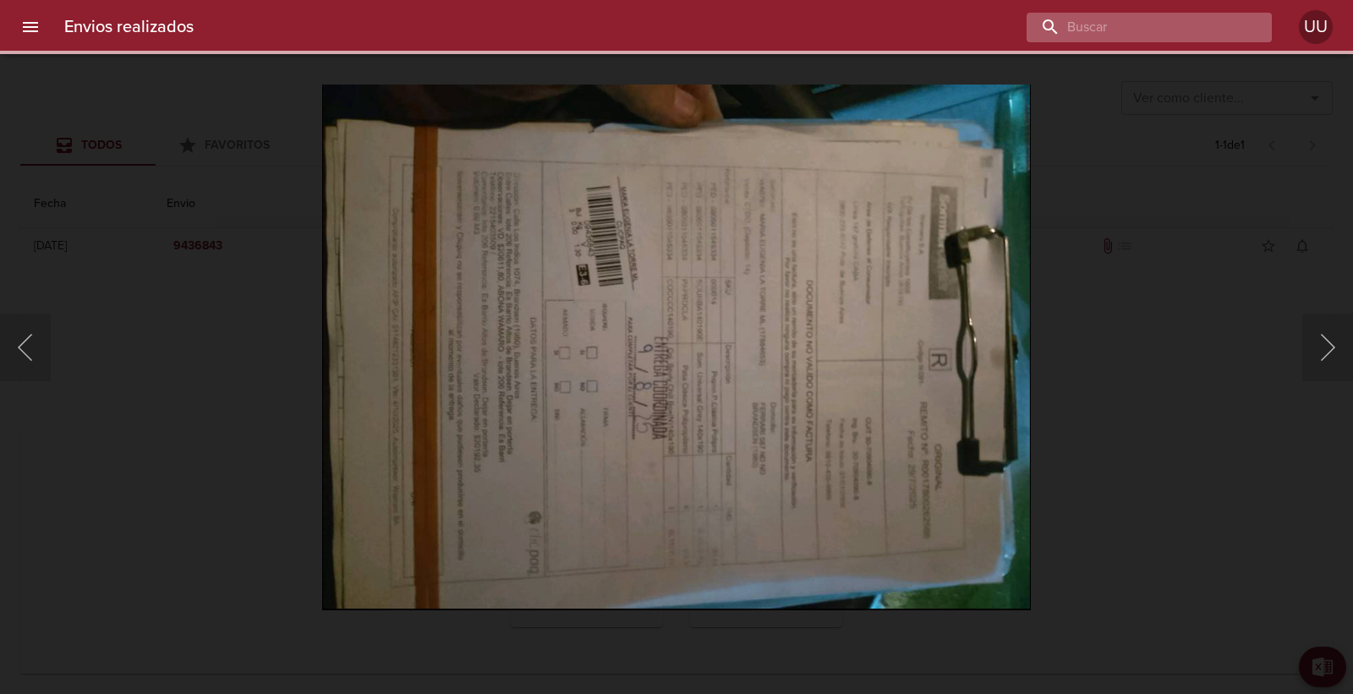
click at [1205, 25] on input "buscar" at bounding box center [1134, 28] width 216 height 30
paste input "9434980"
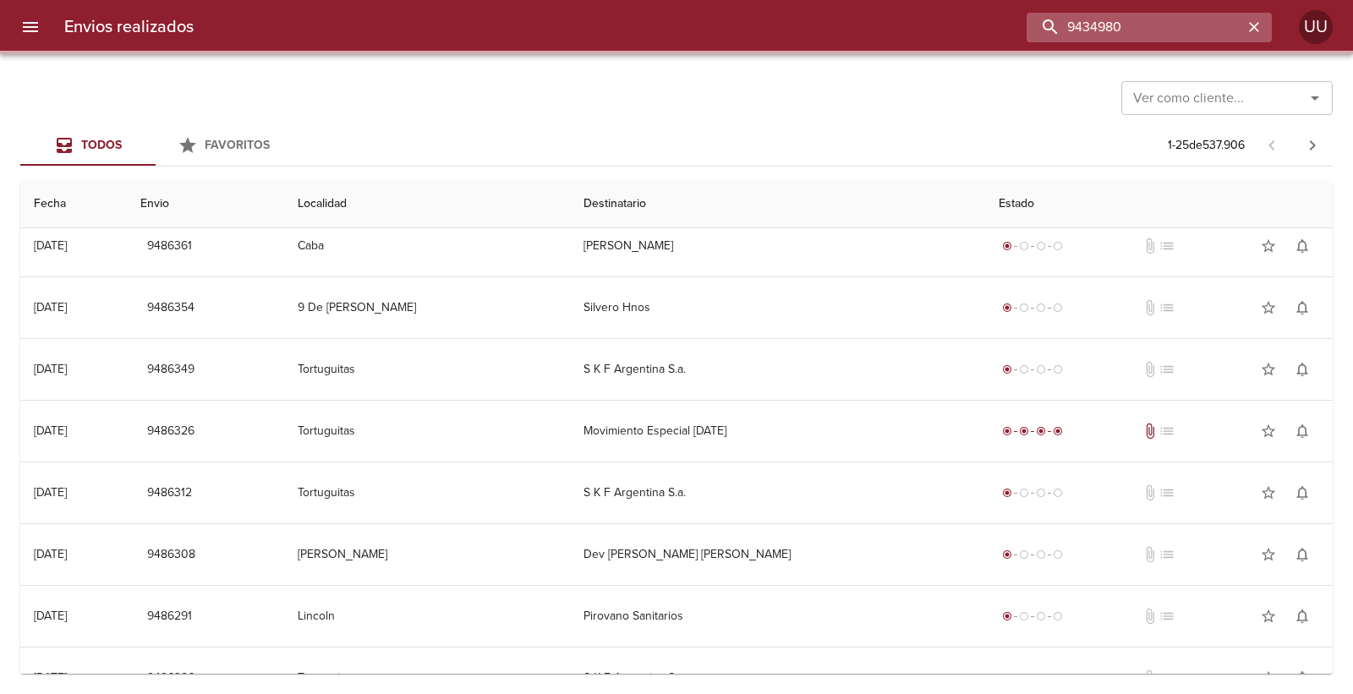
scroll to position [0, 0]
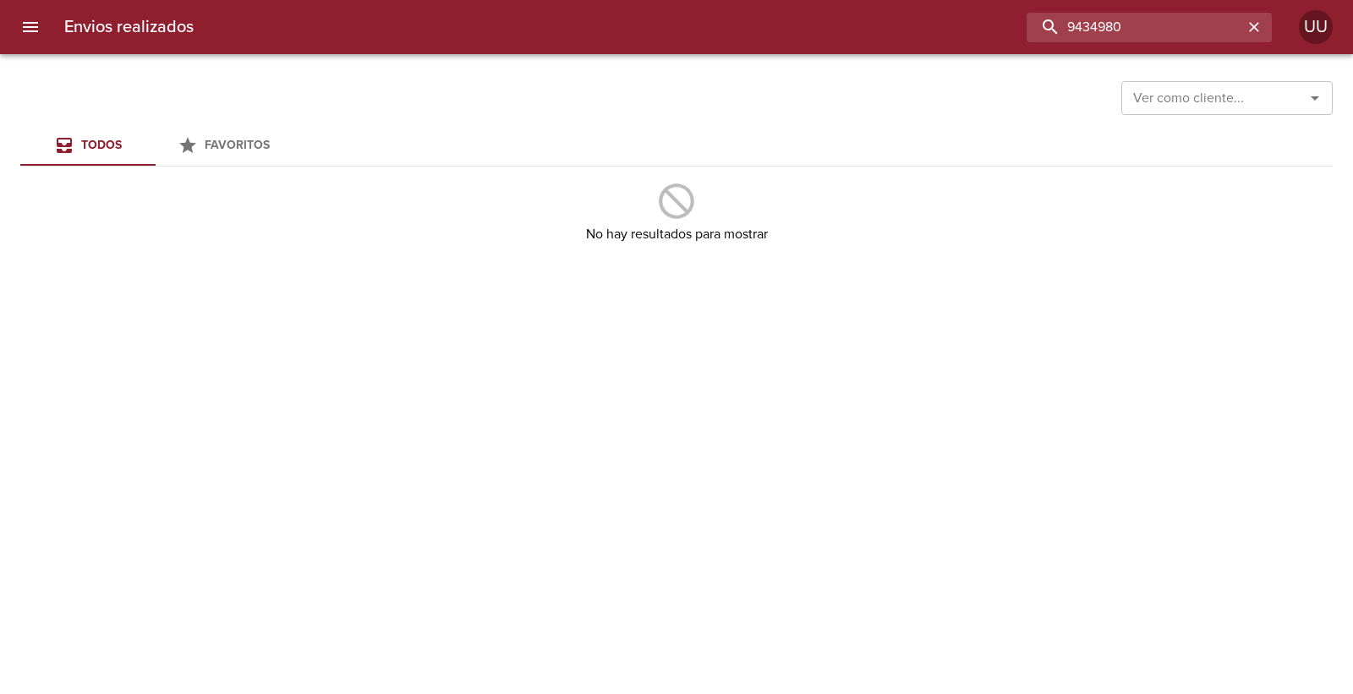
type input "9434980"
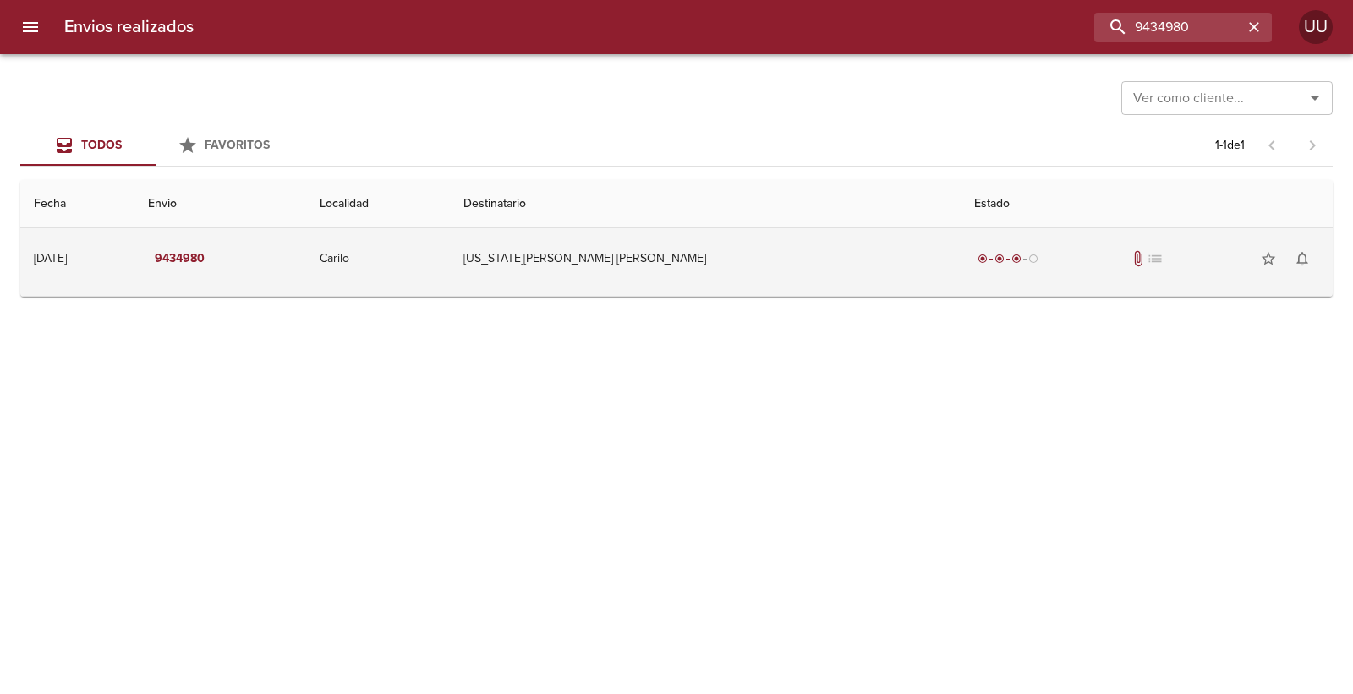
click at [670, 259] on td "[US_STATE][PERSON_NAME] [PERSON_NAME]" at bounding box center [705, 258] width 511 height 61
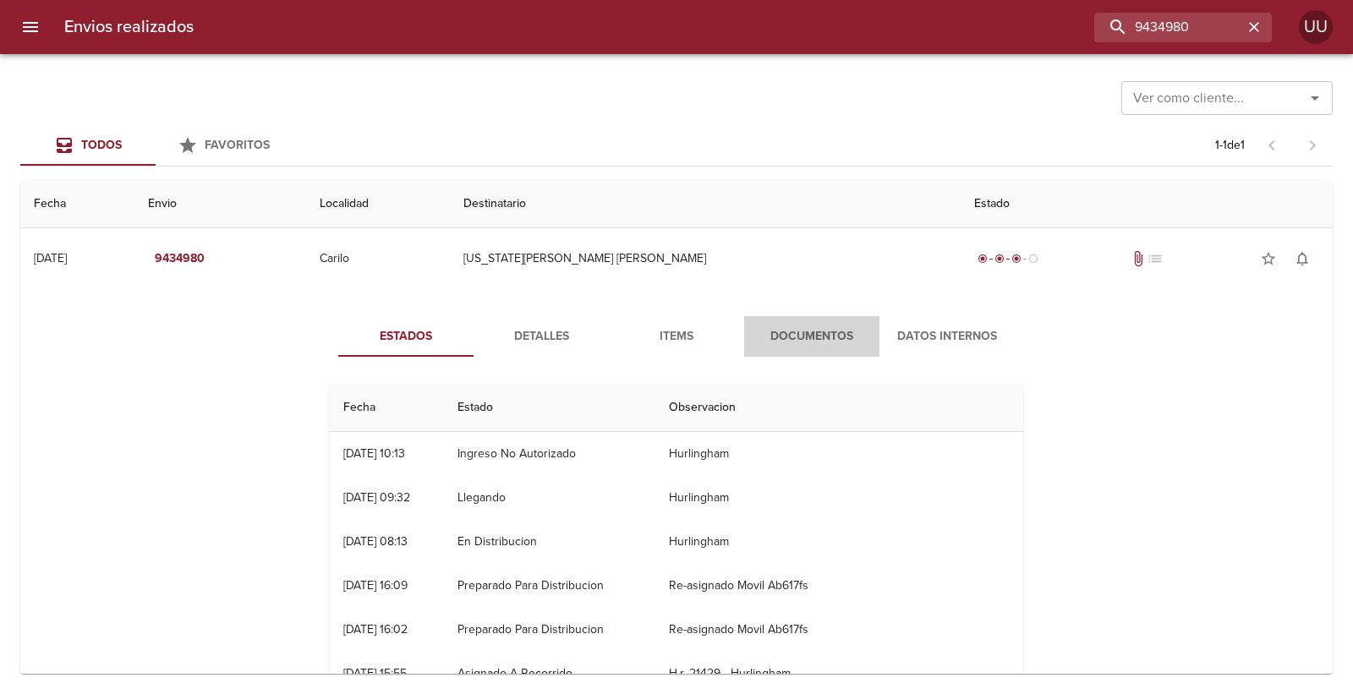
click at [816, 331] on span "Documentos" at bounding box center [811, 336] width 115 height 21
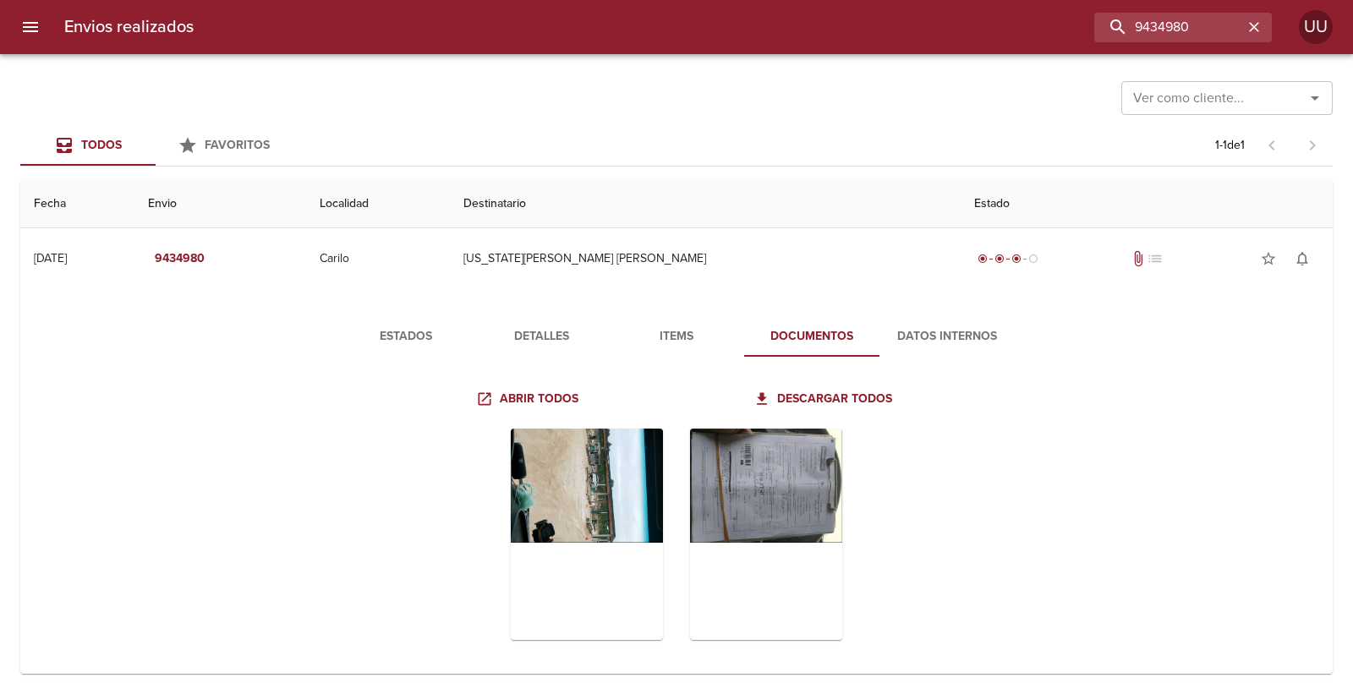
scroll to position [13, 0]
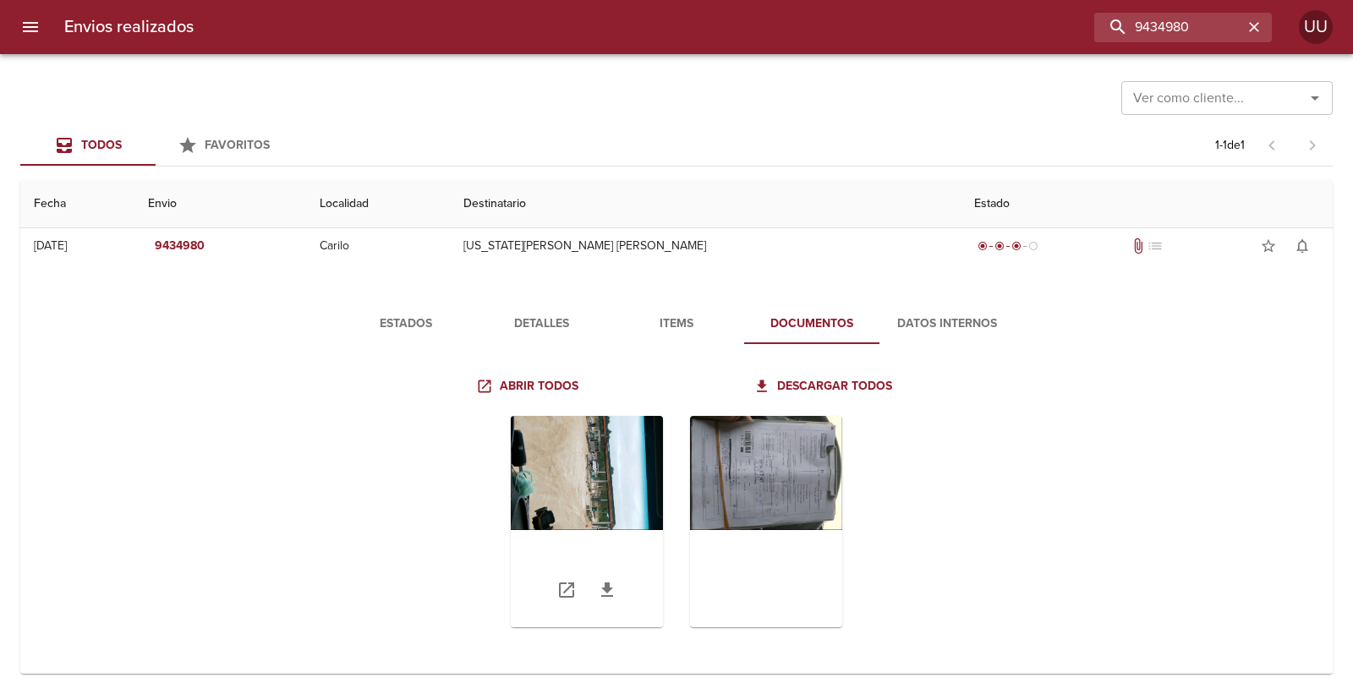
click at [617, 473] on div "Tabla de envíos del cliente" at bounding box center [587, 521] width 152 height 211
click at [1254, 28] on icon "button" at bounding box center [1254, 27] width 10 height 10
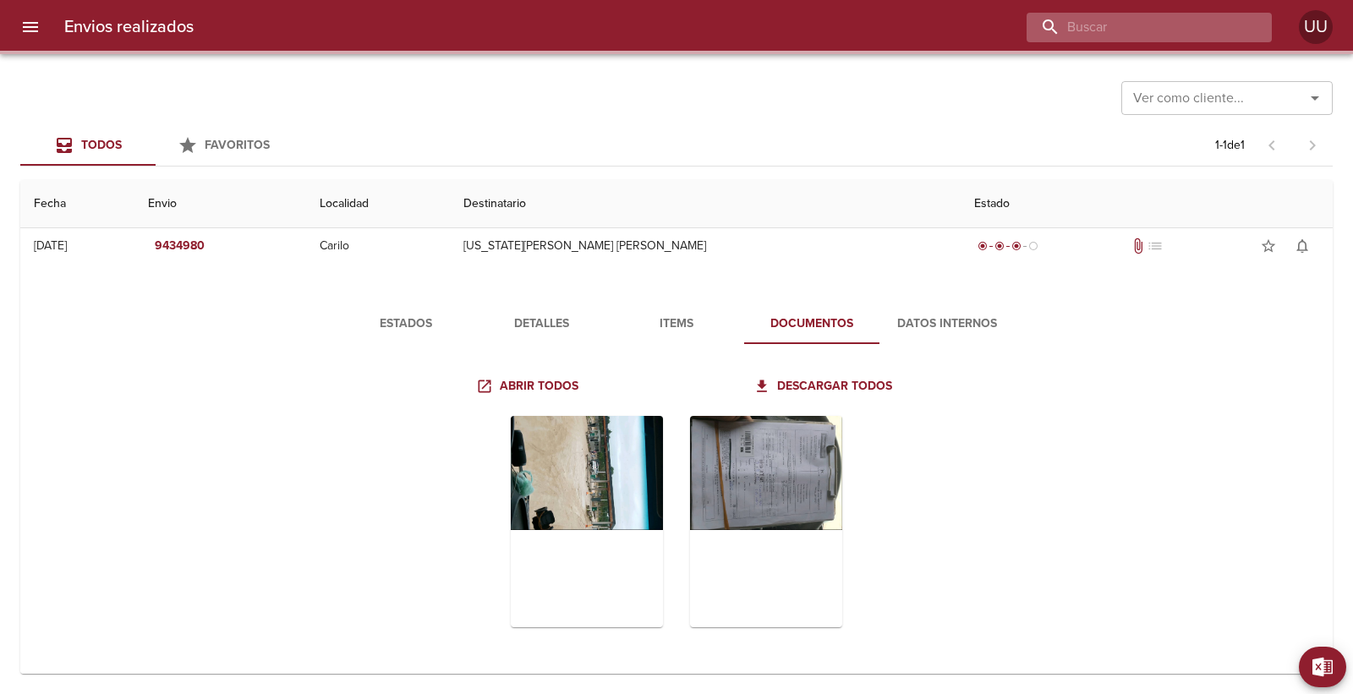
click at [1211, 28] on input "buscar" at bounding box center [1134, 28] width 216 height 30
paste input "9474414"
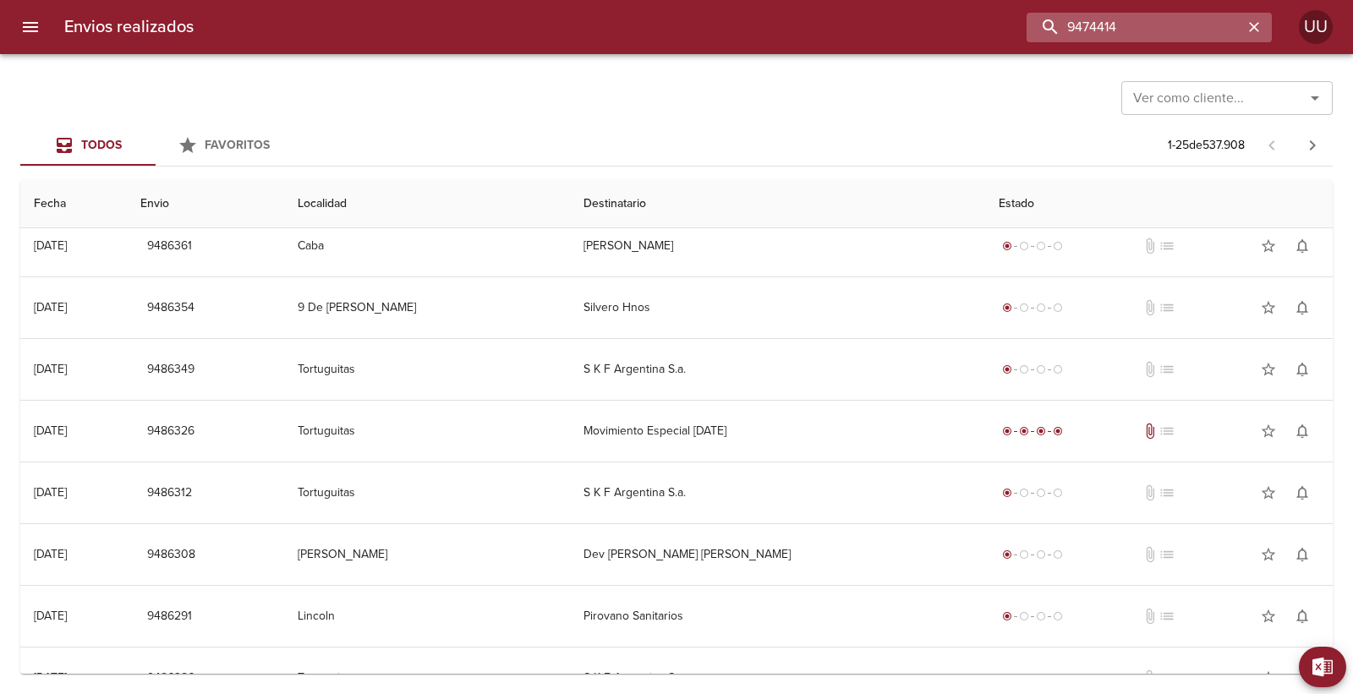
scroll to position [0, 0]
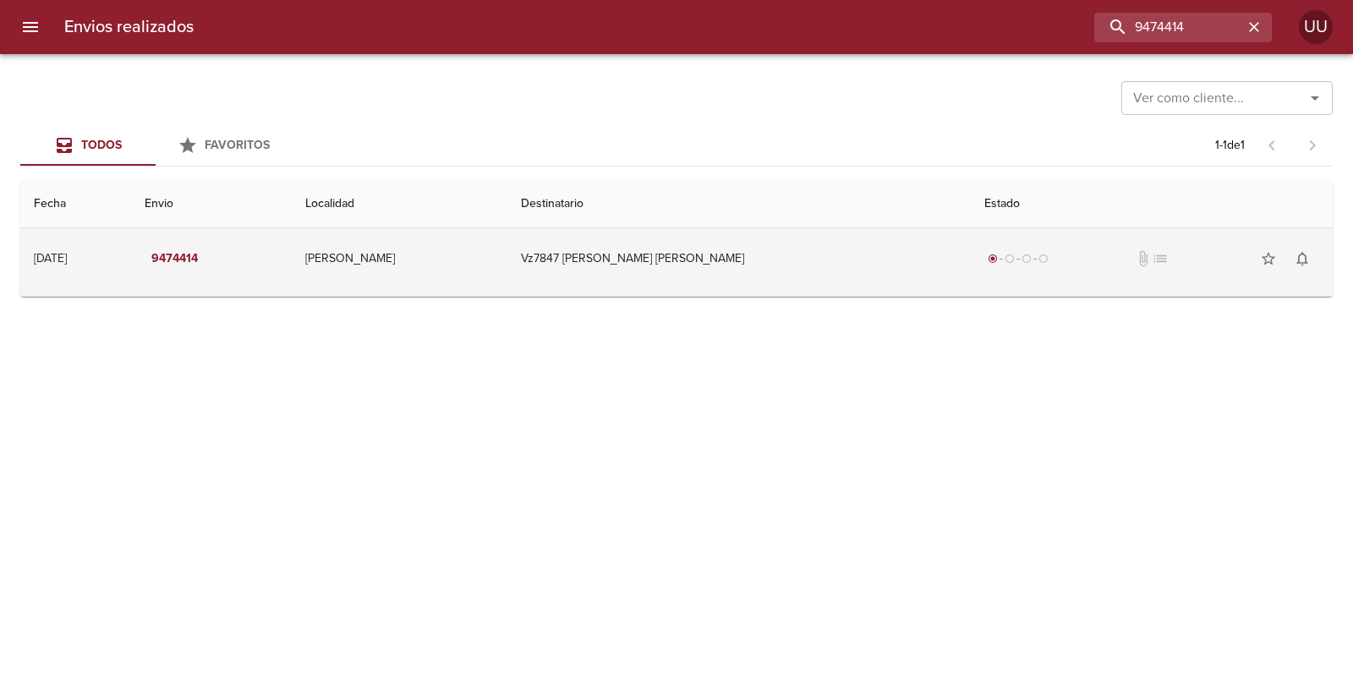
click at [764, 251] on td "Vz7847 [PERSON_NAME] [PERSON_NAME]" at bounding box center [738, 258] width 463 height 61
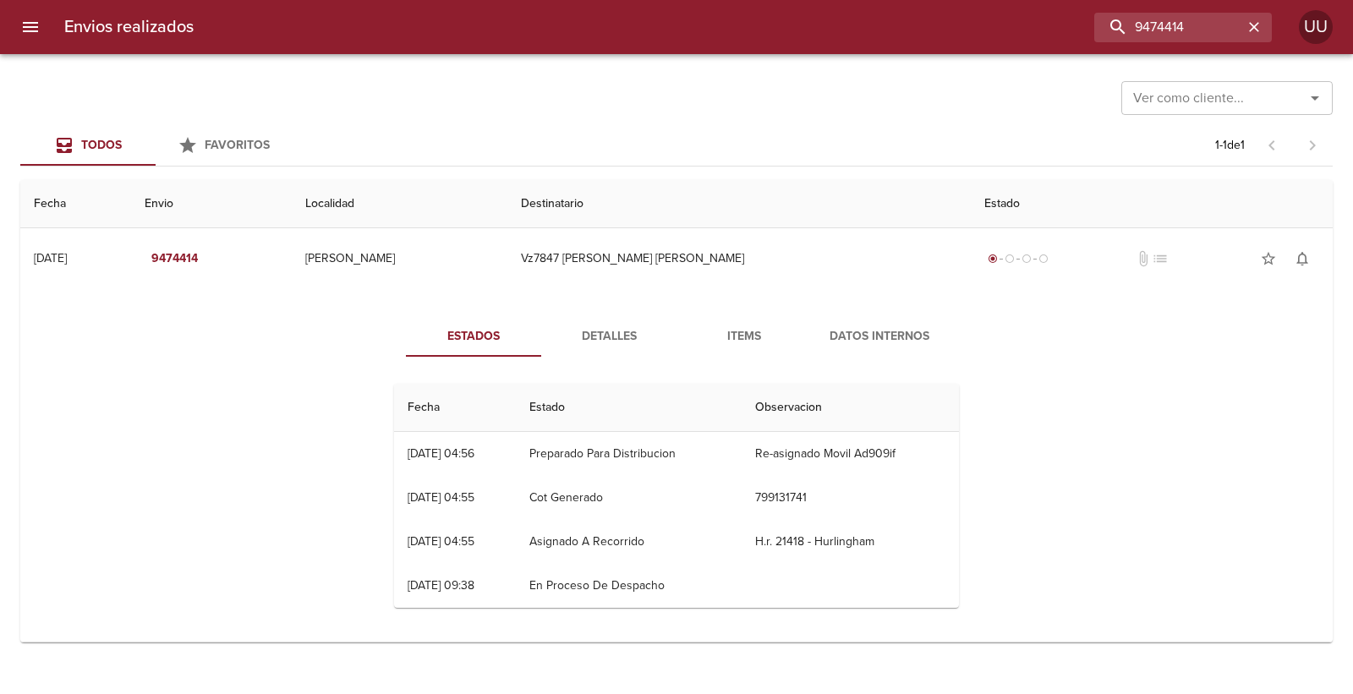
drag, startPoint x: 626, startPoint y: 452, endPoint x: 835, endPoint y: 429, distance: 210.9
click at [835, 429] on table "Fecha Estado Observacion 08/08 [DATE] 04:56 Preparado Para Distribucion Re-asig…" at bounding box center [676, 496] width 565 height 224
click at [842, 457] on td "Re-asignado Movil Ad909if" at bounding box center [849, 454] width 217 height 44
drag, startPoint x: 1186, startPoint y: 31, endPoint x: 925, endPoint y: 19, distance: 261.5
drag, startPoint x: 925, startPoint y: 19, endPoint x: 867, endPoint y: 15, distance: 57.6
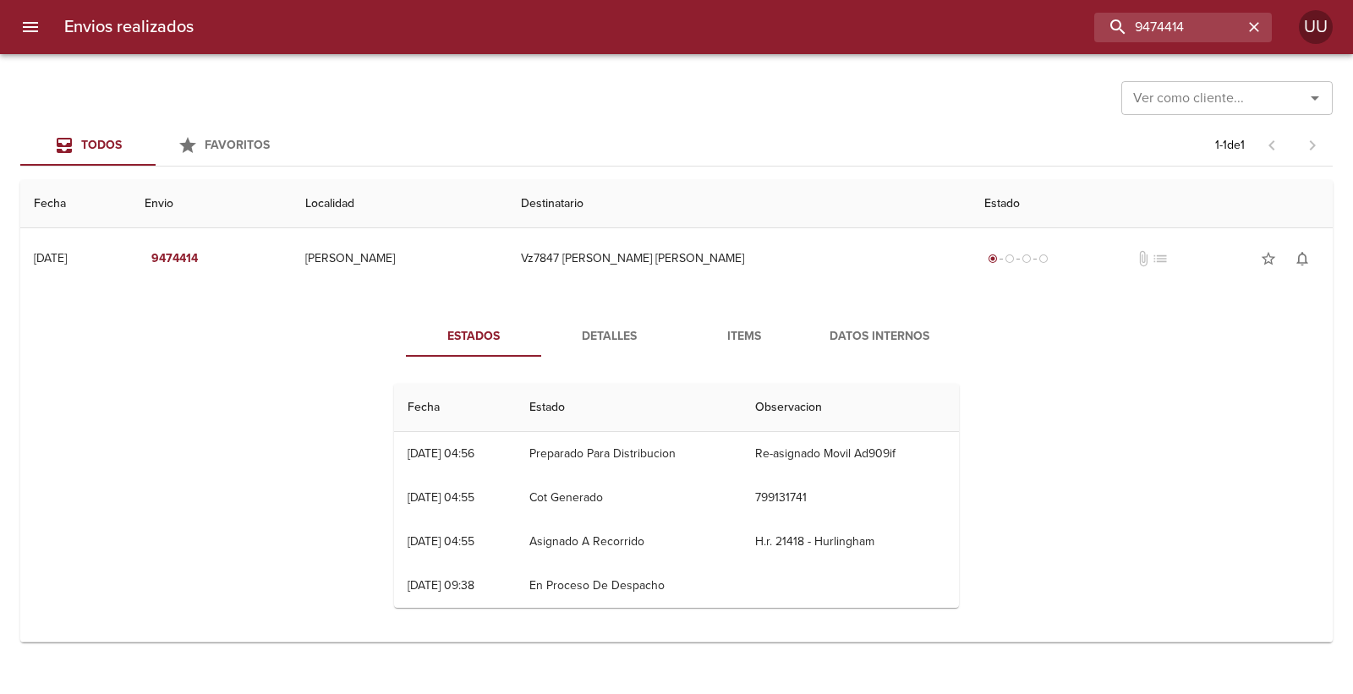
click at [867, 15] on div "9474414" at bounding box center [739, 28] width 1064 height 30
drag, startPoint x: 1162, startPoint y: 57, endPoint x: 1151, endPoint y: 68, distance: 15.5
drag, startPoint x: 1151, startPoint y: 68, endPoint x: 1215, endPoint y: 31, distance: 73.1
click at [1215, 31] on input "9474414" at bounding box center [1134, 28] width 216 height 30
drag, startPoint x: 1210, startPoint y: 27, endPoint x: 746, endPoint y: 30, distance: 464.2
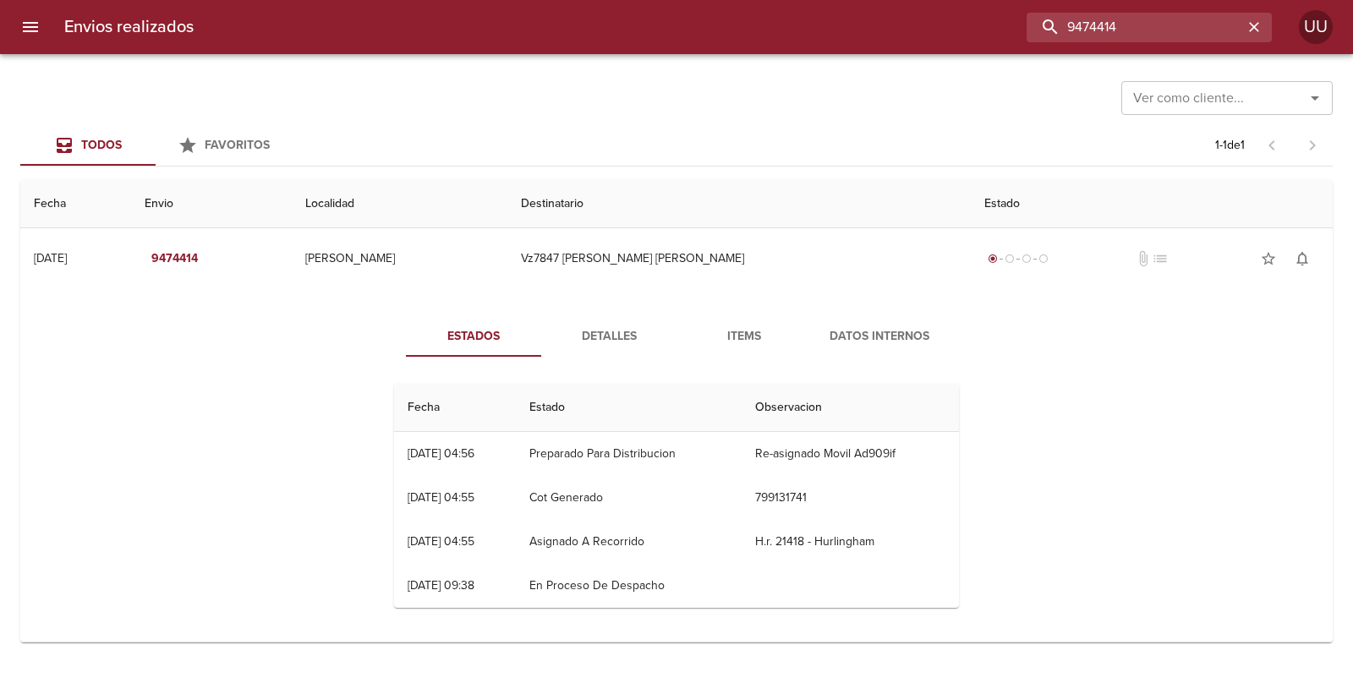
click at [746, 30] on div "9474414" at bounding box center [739, 28] width 1064 height 30
type input "9446547"
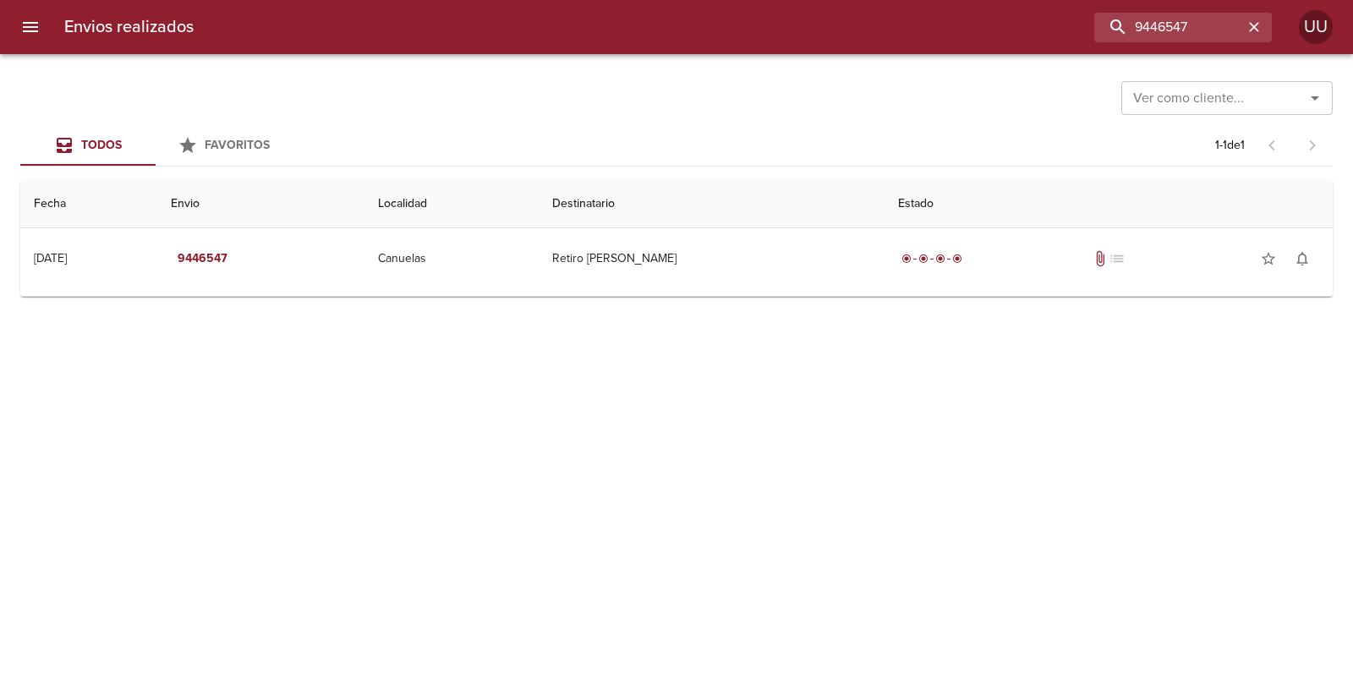
click at [673, 297] on div "Ver como cliente... Ver como cliente... Todos Favoritos 1 - 1 de 1 Fecha Envio …" at bounding box center [676, 374] width 1353 height 640
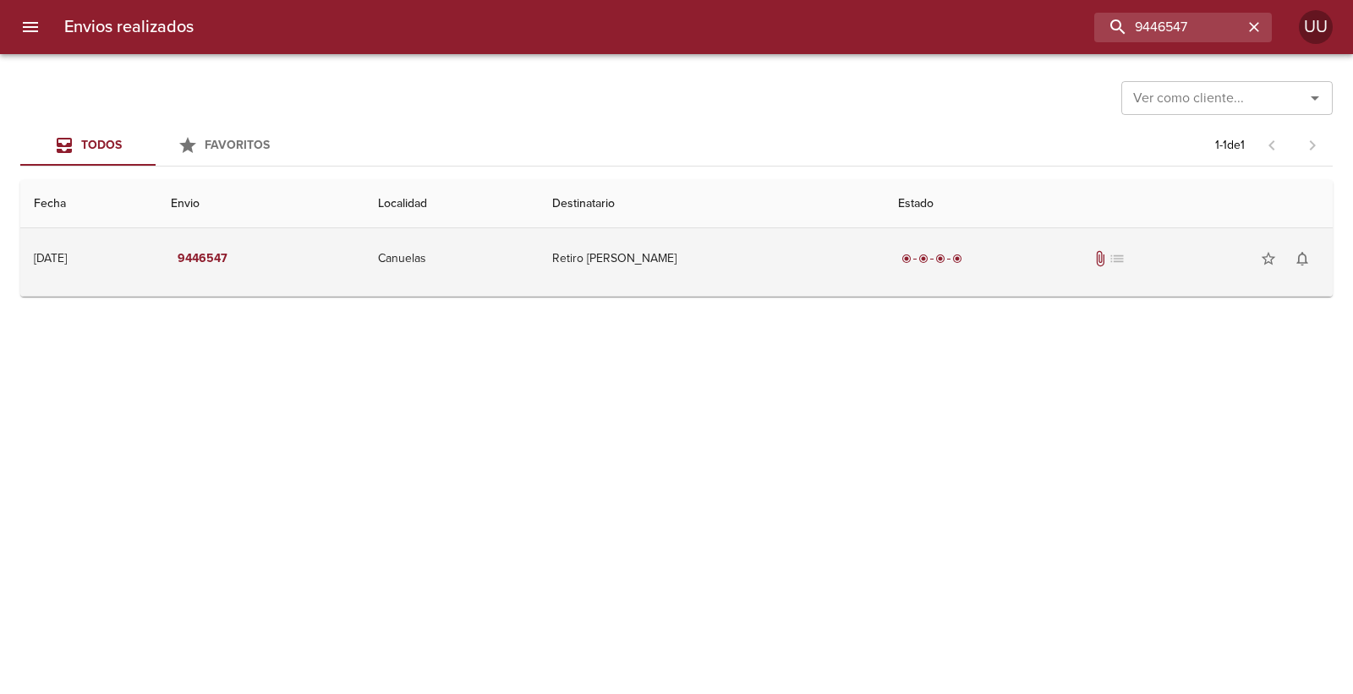
click at [692, 271] on td "Retiro [PERSON_NAME]" at bounding box center [712, 258] width 346 height 61
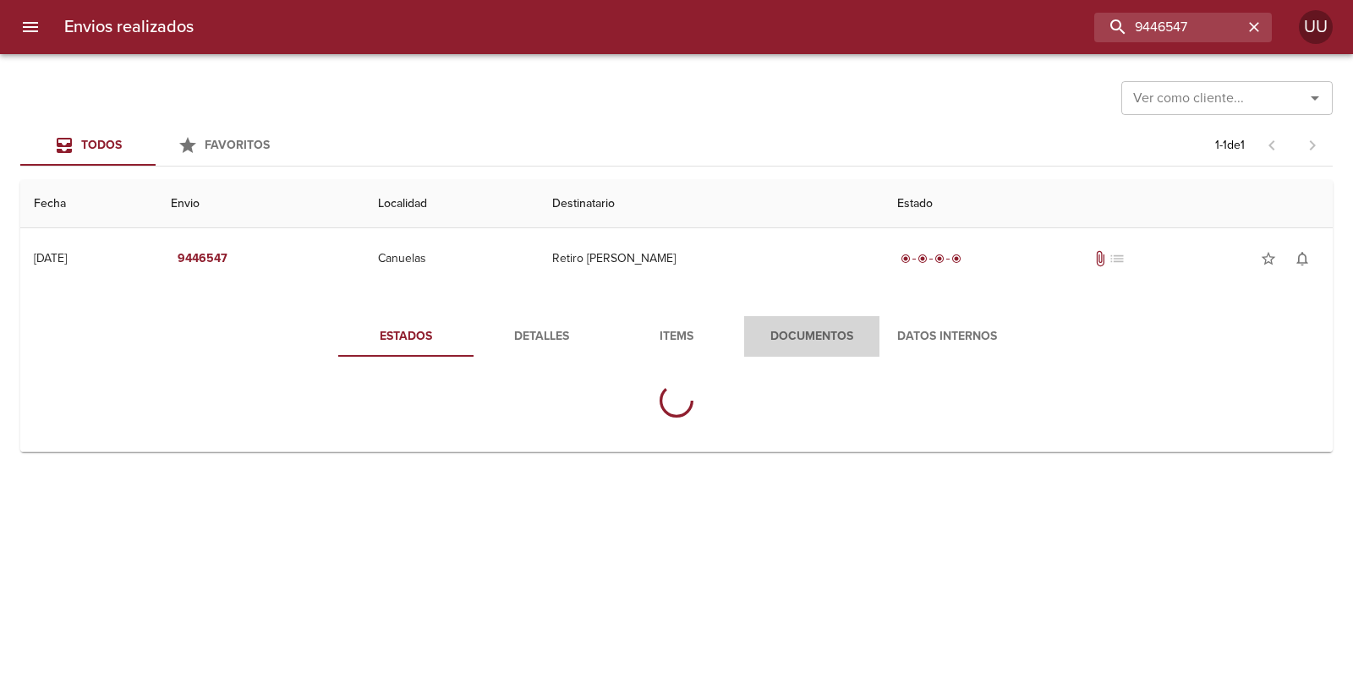
click at [789, 326] on span "Documentos" at bounding box center [811, 336] width 115 height 21
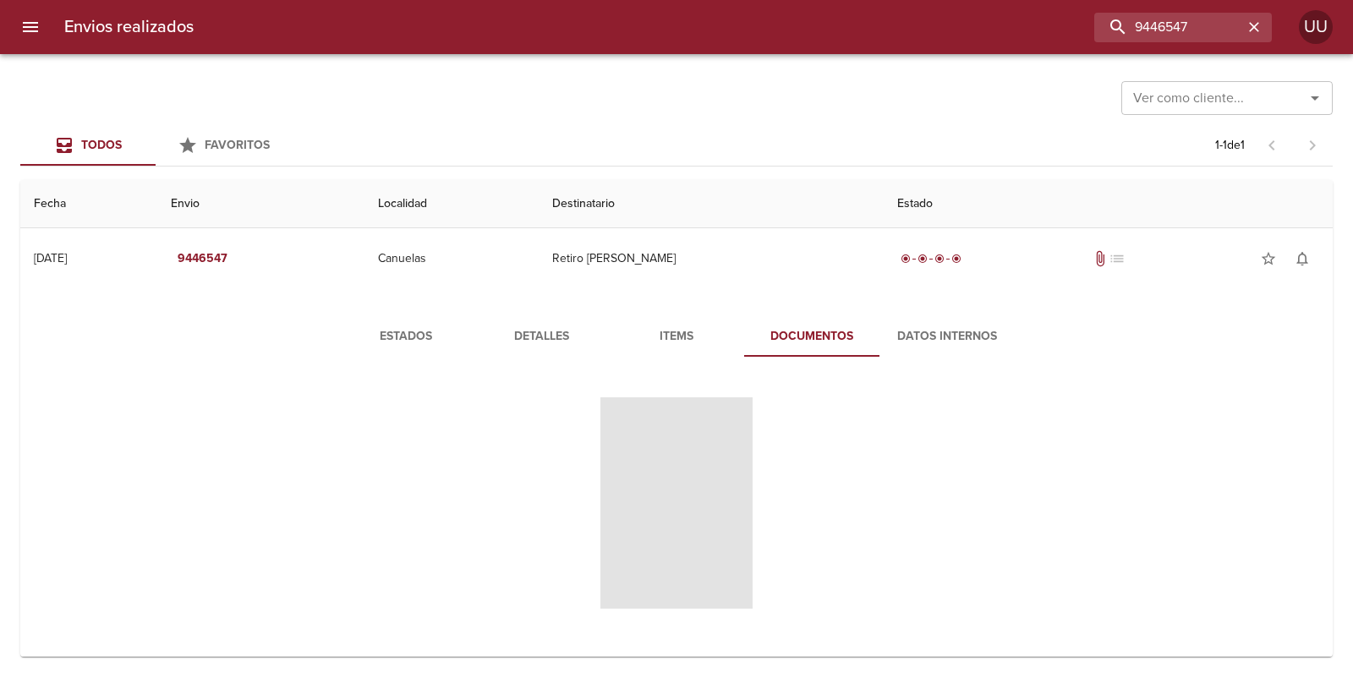
click at [710, 452] on span "Tabla de envíos del cliente" at bounding box center [676, 502] width 152 height 211
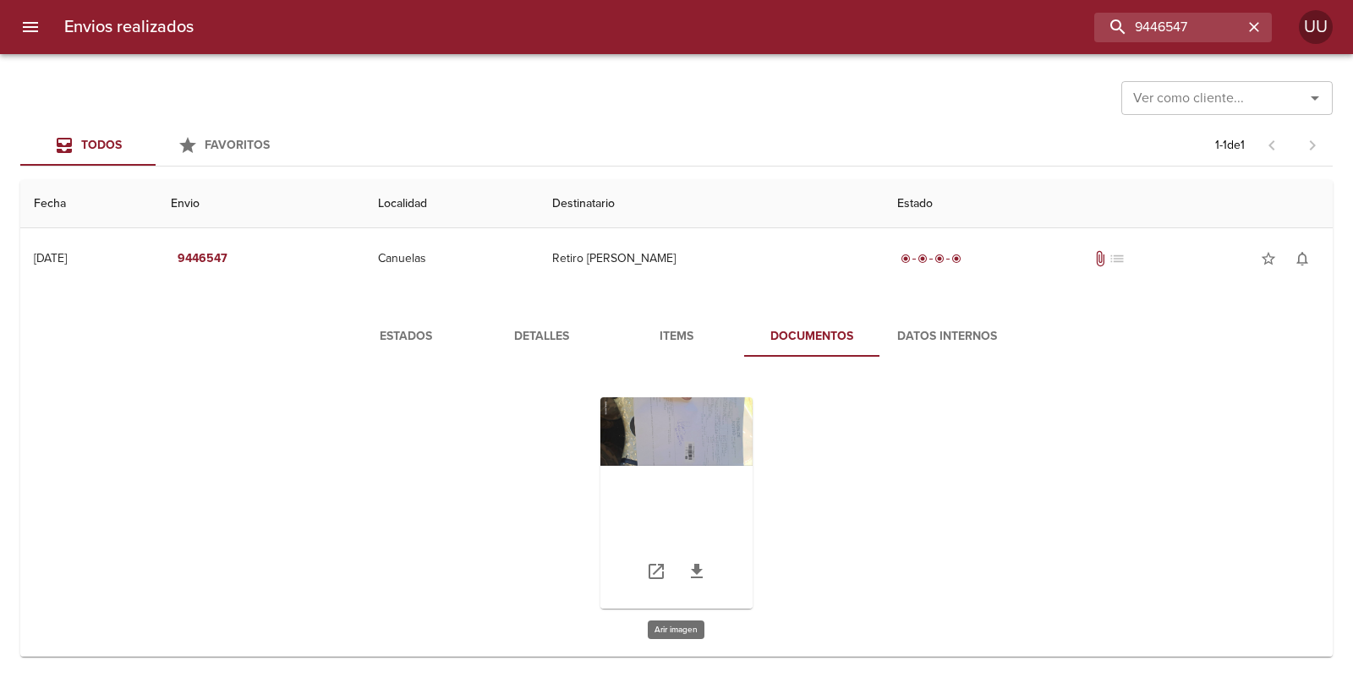
click at [705, 444] on div "Tabla de envíos del cliente" at bounding box center [676, 502] width 152 height 211
